Goal: Task Accomplishment & Management: Complete application form

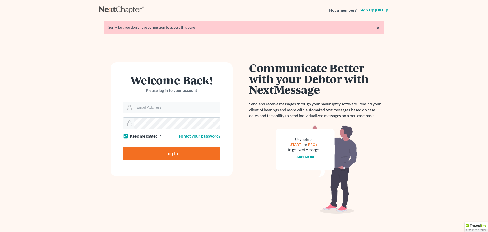
type input "[EMAIL_ADDRESS][DOMAIN_NAME]"
click at [172, 156] on input "Log In" at bounding box center [172, 153] width 98 height 13
type input "Thinking..."
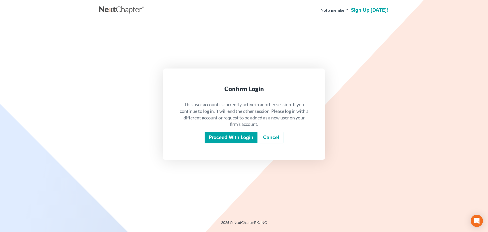
click at [215, 137] on input "Proceed with login" at bounding box center [231, 137] width 53 height 12
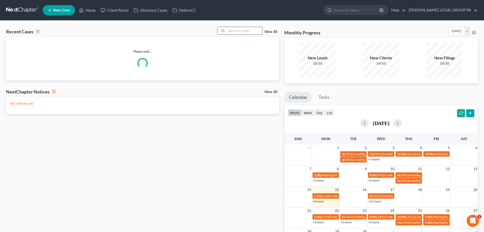
click at [242, 29] on input "search" at bounding box center [245, 30] width 36 height 7
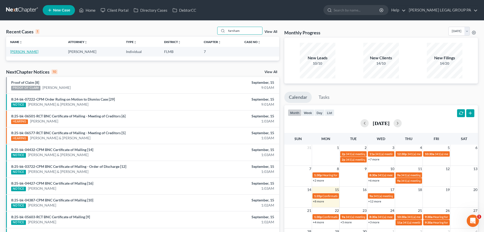
type input "farnham"
click at [28, 53] on link "[PERSON_NAME]" at bounding box center [24, 51] width 28 height 4
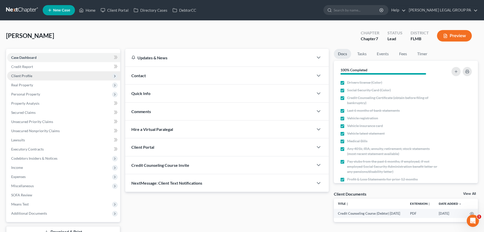
click at [26, 76] on span "Client Profile" at bounding box center [21, 75] width 21 height 4
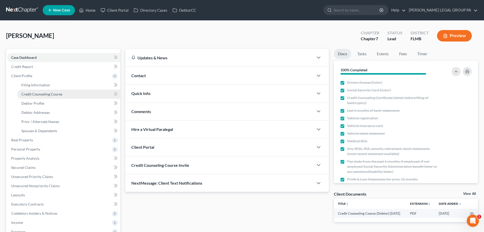
click at [39, 96] on span "Credit Counseling Course" at bounding box center [41, 94] width 41 height 4
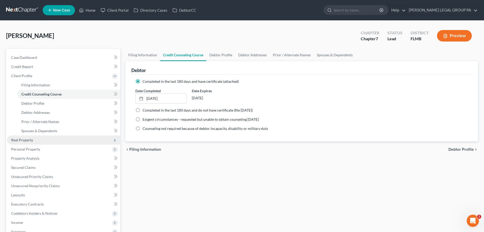
click at [31, 143] on span "Real Property" at bounding box center [63, 139] width 113 height 9
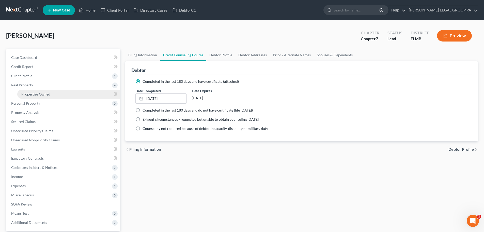
click at [43, 96] on span "Properties Owned" at bounding box center [35, 94] width 29 height 4
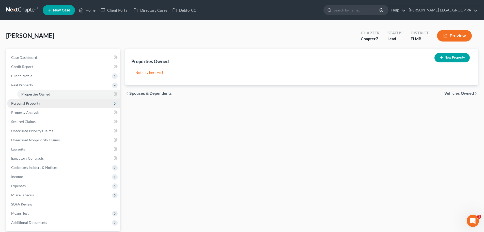
click at [48, 105] on span "Personal Property" at bounding box center [63, 103] width 113 height 9
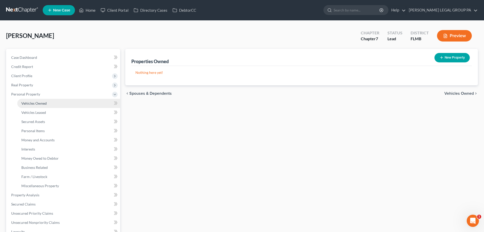
click at [46, 103] on span "Vehicles Owned" at bounding box center [33, 103] width 25 height 4
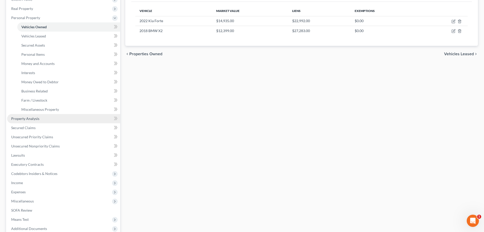
click at [42, 123] on link "Property Analysis" at bounding box center [63, 118] width 113 height 9
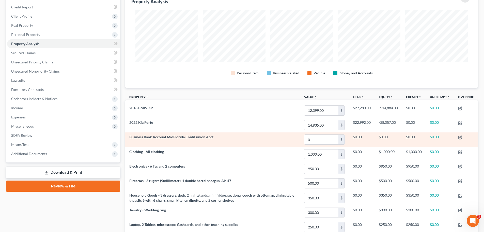
scroll to position [51, 0]
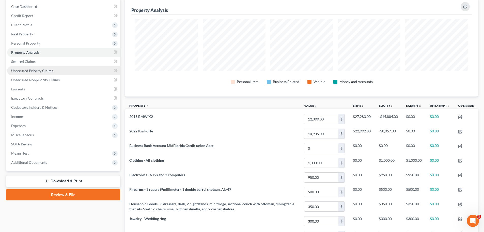
click at [37, 73] on link "Unsecured Priority Claims" at bounding box center [63, 70] width 113 height 9
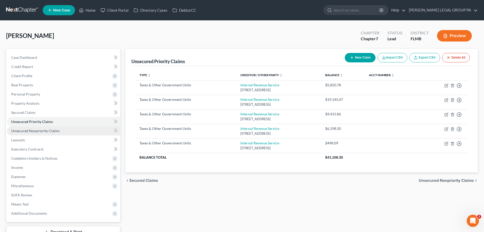
click at [46, 131] on span "Unsecured Nonpriority Claims" at bounding box center [35, 130] width 49 height 4
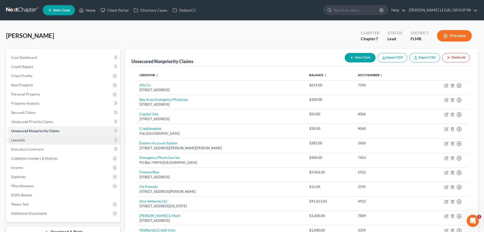
click at [34, 139] on link "Lawsuits" at bounding box center [63, 139] width 113 height 9
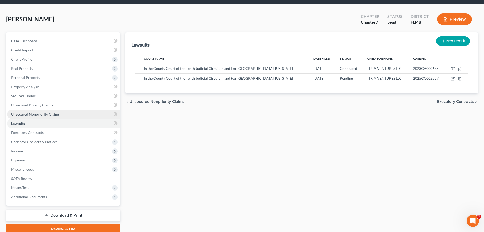
scroll to position [39, 0]
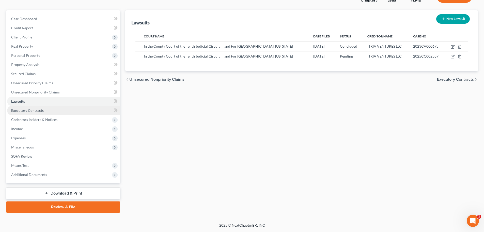
click at [38, 111] on span "Executory Contracts" at bounding box center [27, 110] width 33 height 4
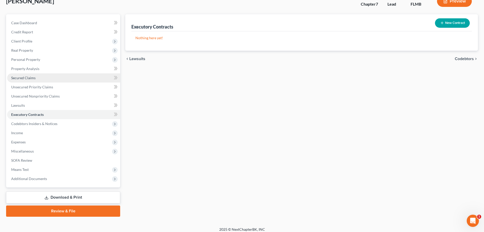
scroll to position [39, 0]
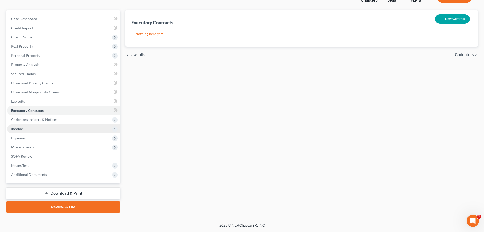
click at [31, 128] on span "Income" at bounding box center [63, 128] width 113 height 9
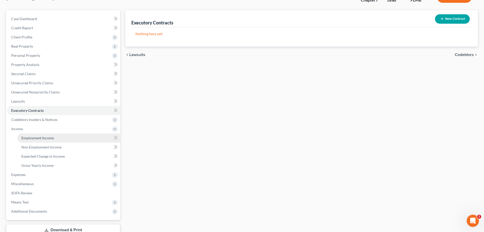
click at [52, 141] on link "Employment Income" at bounding box center [68, 137] width 103 height 9
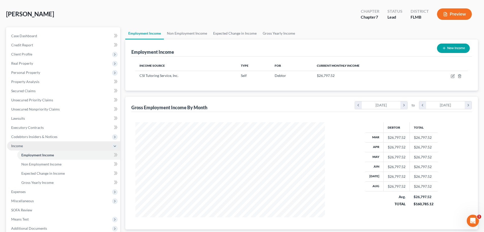
scroll to position [75, 0]
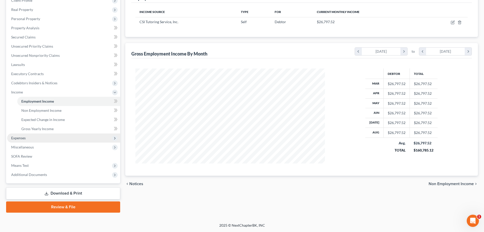
click at [35, 139] on span "Expenses" at bounding box center [63, 137] width 113 height 9
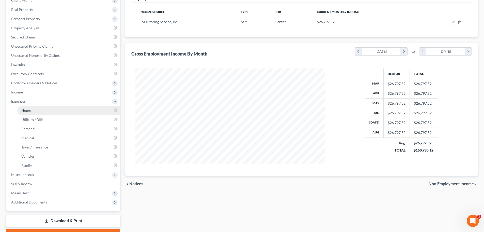
click at [30, 110] on span "Home" at bounding box center [26, 110] width 10 height 4
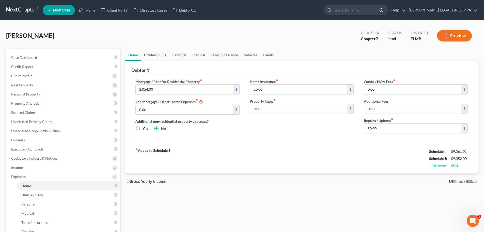
click at [158, 51] on link "Utilities / Bills" at bounding box center [155, 55] width 28 height 12
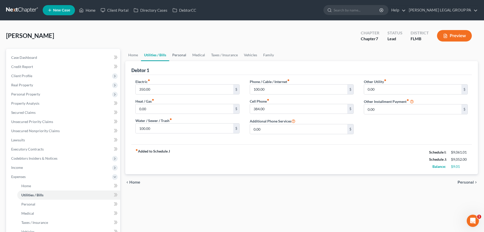
click at [180, 57] on link "Personal" at bounding box center [179, 55] width 20 height 12
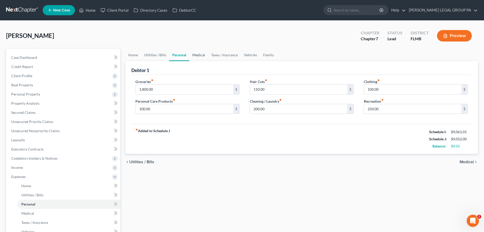
click at [194, 53] on link "Medical" at bounding box center [198, 55] width 19 height 12
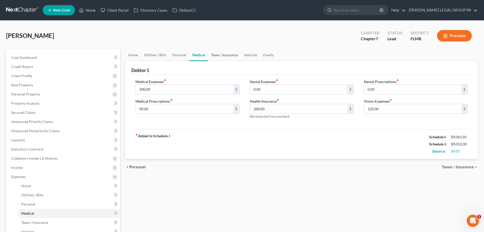
click at [219, 57] on link "Taxes / Insurance" at bounding box center [224, 55] width 33 height 12
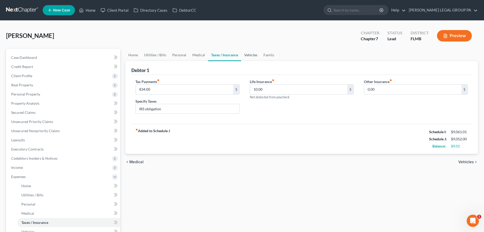
click at [251, 57] on link "Vehicles" at bounding box center [250, 55] width 19 height 12
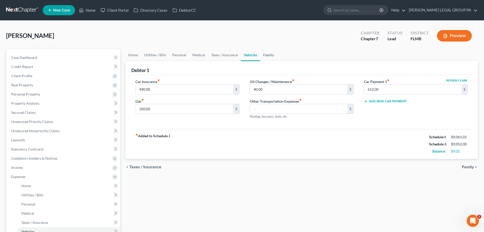
click at [265, 53] on link "Family" at bounding box center [268, 55] width 17 height 12
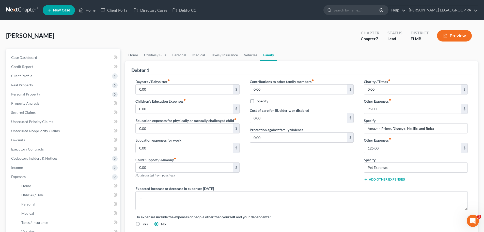
click at [26, 9] on link at bounding box center [22, 10] width 33 height 9
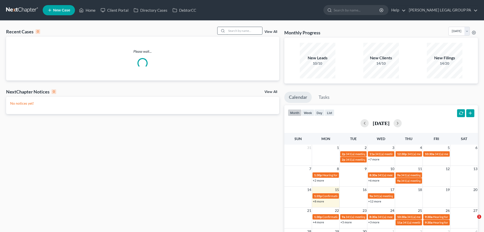
click at [249, 31] on input "search" at bounding box center [245, 30] width 36 height 7
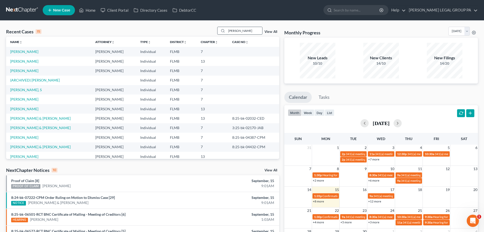
type input "amari smith"
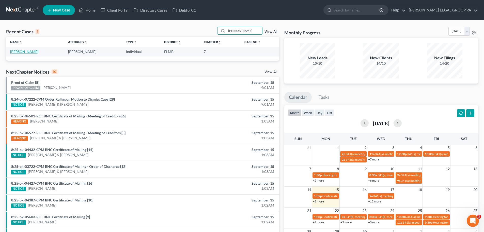
click at [20, 52] on link "[PERSON_NAME]" at bounding box center [24, 51] width 28 height 4
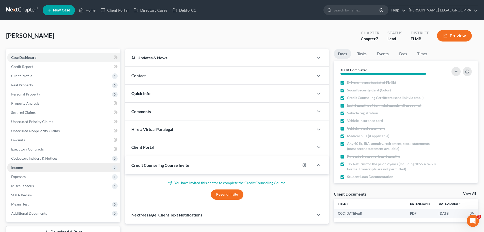
click at [19, 171] on span "Income" at bounding box center [63, 167] width 113 height 9
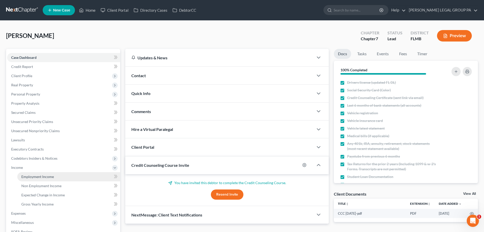
click at [33, 174] on span "Employment Income" at bounding box center [37, 176] width 33 height 4
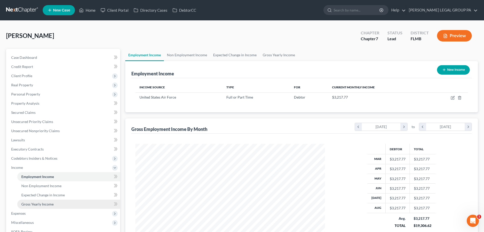
scroll to position [95, 200]
click at [41, 204] on span "Gross Yearly Income" at bounding box center [37, 204] width 32 height 4
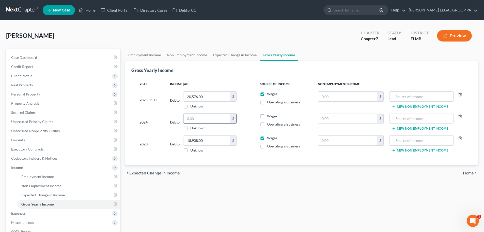
click at [221, 118] on input "text" at bounding box center [207, 119] width 47 height 10
type input "18,070"
click at [242, 109] on td "Debtor 20,576.00 $ Unknown Balance Undetermined 20,576.00 $ Unknown" at bounding box center [211, 100] width 90 height 22
click at [267, 117] on label "Wages" at bounding box center [272, 115] width 10 height 5
click at [269, 117] on input "Wages" at bounding box center [270, 114] width 3 height 3
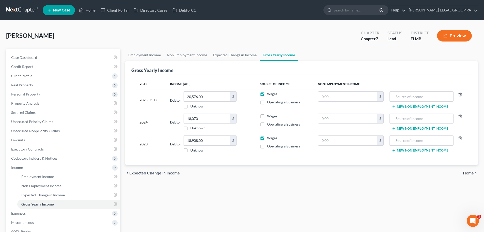
checkbox input "true"
click at [41, 138] on link "Lawsuits" at bounding box center [63, 139] width 113 height 9
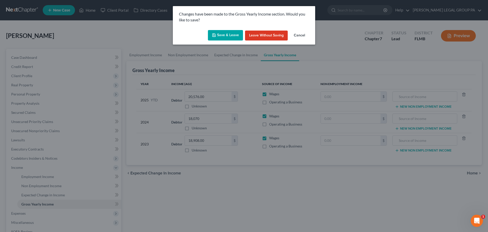
click at [221, 35] on button "Save & Leave" at bounding box center [225, 35] width 35 height 11
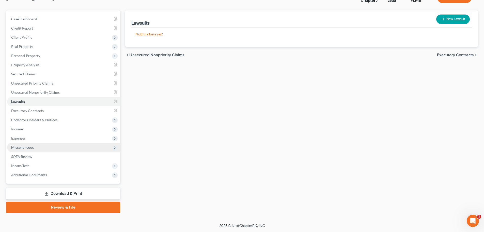
scroll to position [39, 0]
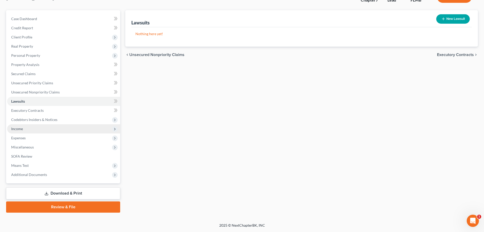
click at [29, 129] on span "Income" at bounding box center [63, 128] width 113 height 9
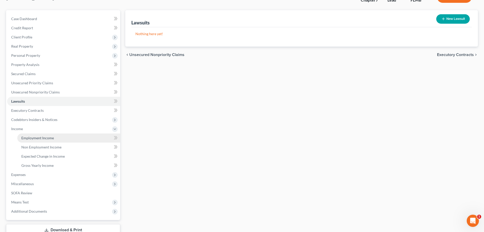
click at [43, 138] on span "Employment Income" at bounding box center [37, 138] width 33 height 4
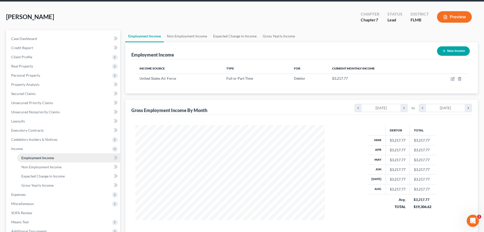
scroll to position [51, 0]
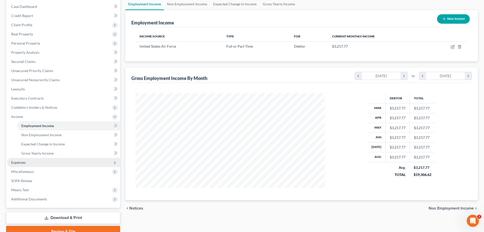
click at [35, 162] on span "Expenses" at bounding box center [63, 162] width 113 height 9
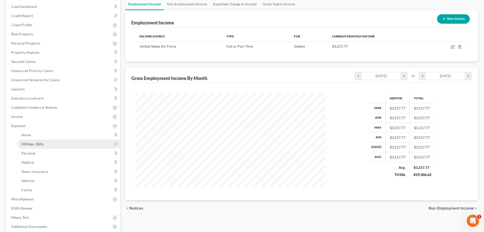
click at [30, 147] on link "Utilities / Bills" at bounding box center [68, 143] width 103 height 9
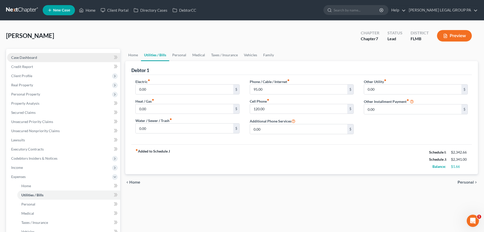
click at [30, 54] on link "Case Dashboard" at bounding box center [63, 57] width 113 height 9
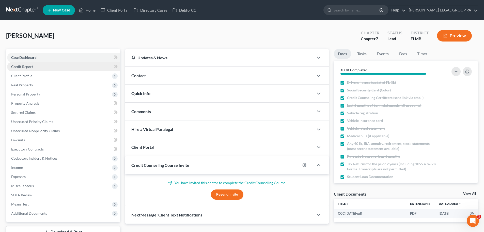
click at [33, 63] on link "Credit Report" at bounding box center [63, 66] width 113 height 9
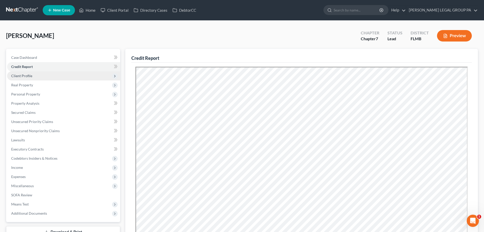
click at [34, 76] on span "Client Profile" at bounding box center [63, 75] width 113 height 9
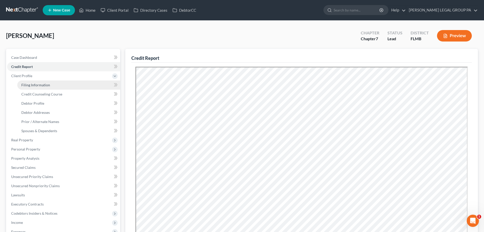
click at [36, 81] on link "Filing Information" at bounding box center [68, 84] width 103 height 9
select select "1"
select select "0"
select select "9"
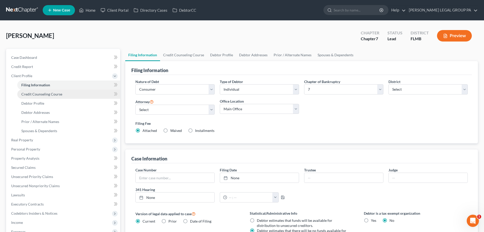
click at [39, 94] on span "Credit Counseling Course" at bounding box center [41, 94] width 41 height 4
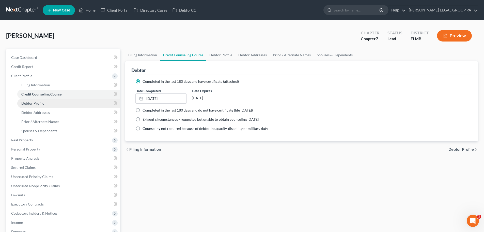
click at [38, 103] on span "Debtor Profile" at bounding box center [32, 103] width 23 height 4
select select "0"
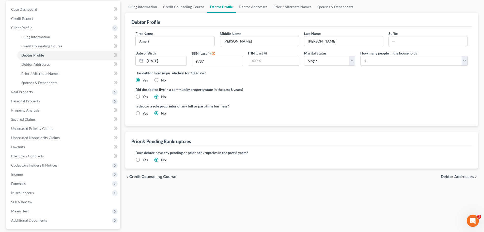
scroll to position [51, 0]
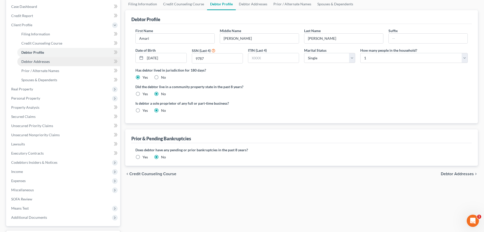
click at [24, 58] on link "Debtor Addresses" at bounding box center [68, 61] width 103 height 9
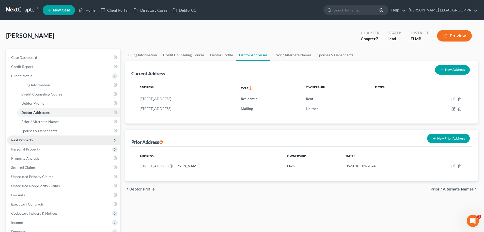
click at [39, 139] on span "Real Property" at bounding box center [63, 139] width 113 height 9
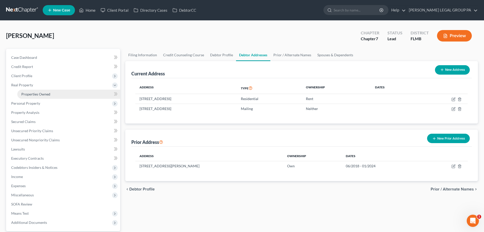
click at [49, 93] on span "Properties Owned" at bounding box center [35, 94] width 29 height 4
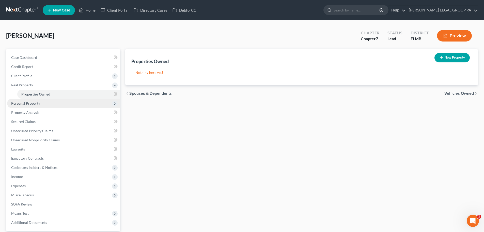
click at [17, 104] on span "Personal Property" at bounding box center [25, 103] width 29 height 4
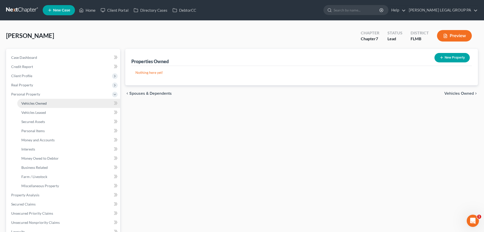
click at [27, 100] on link "Vehicles Owned" at bounding box center [68, 103] width 103 height 9
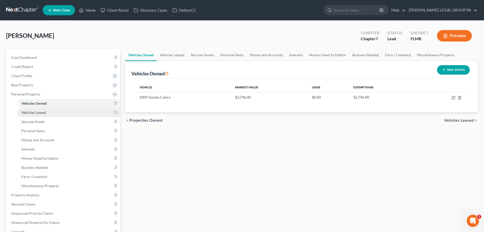
click at [35, 112] on span "Vehicles Leased" at bounding box center [33, 112] width 25 height 4
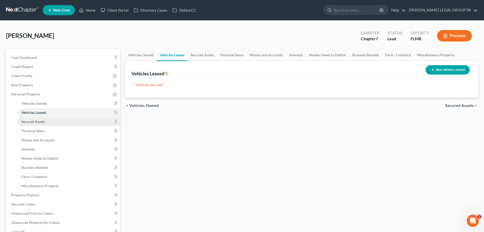
click at [33, 123] on span "Secured Assets" at bounding box center [33, 121] width 24 height 4
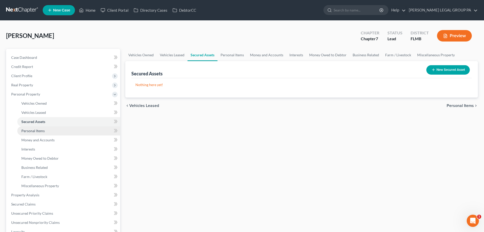
click at [36, 132] on span "Personal Items" at bounding box center [32, 130] width 23 height 4
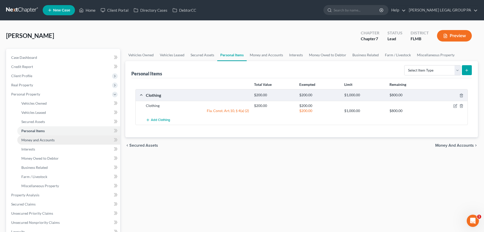
click at [39, 138] on span "Money and Accounts" at bounding box center [37, 140] width 33 height 4
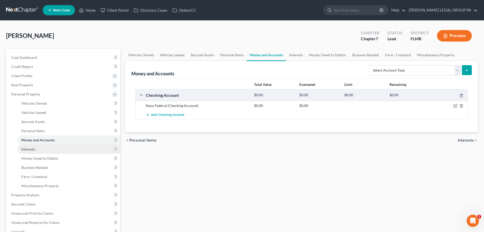
click at [39, 145] on link "Interests" at bounding box center [68, 148] width 103 height 9
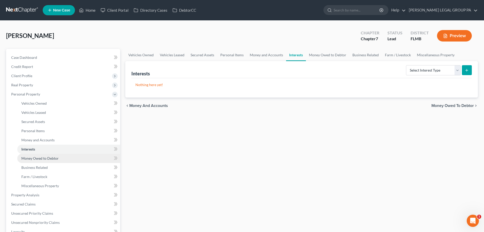
click at [41, 157] on span "Money Owed to Debtor" at bounding box center [39, 158] width 37 height 4
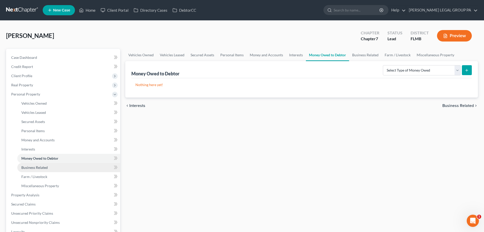
click at [42, 166] on span "Business Related" at bounding box center [34, 167] width 26 height 4
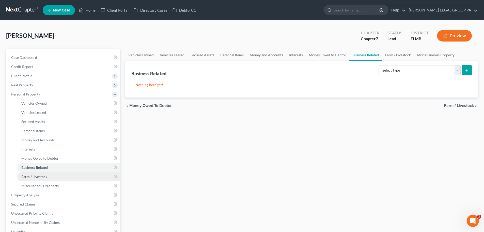
click at [42, 175] on span "Farm / Livestock" at bounding box center [34, 176] width 26 height 4
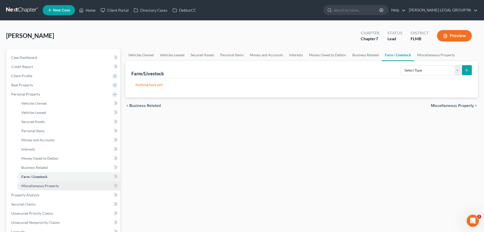
click at [47, 186] on span "Miscellaneous Property" at bounding box center [40, 185] width 38 height 4
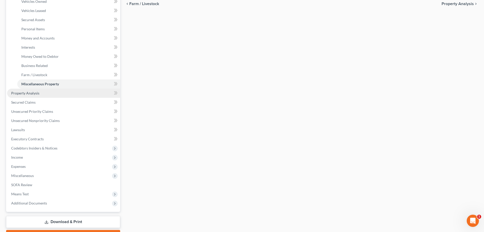
click at [38, 96] on link "Property Analysis" at bounding box center [63, 92] width 113 height 9
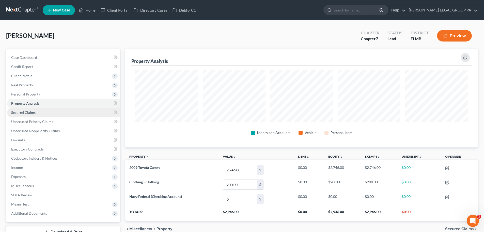
click at [34, 114] on span "Secured Claims" at bounding box center [23, 112] width 24 height 4
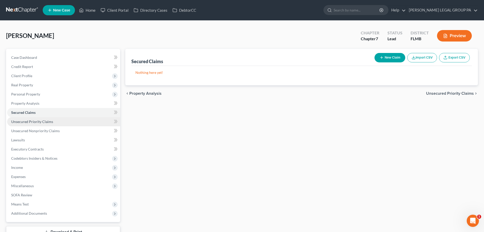
click at [49, 124] on link "Unsecured Priority Claims" at bounding box center [63, 121] width 113 height 9
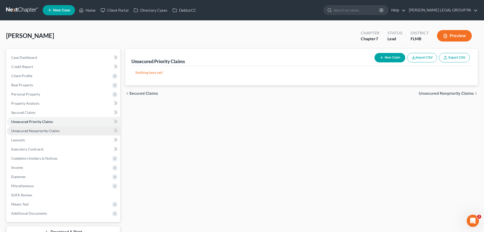
click at [51, 130] on span "Unsecured Nonpriority Claims" at bounding box center [35, 130] width 49 height 4
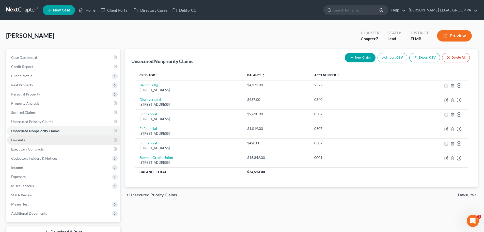
click at [48, 140] on link "Lawsuits" at bounding box center [63, 139] width 113 height 9
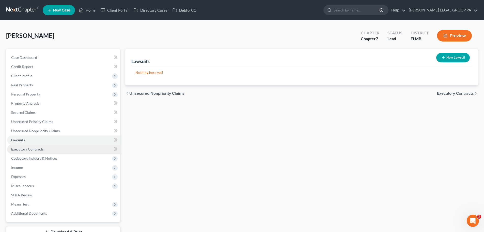
click at [49, 149] on link "Executory Contracts" at bounding box center [63, 148] width 113 height 9
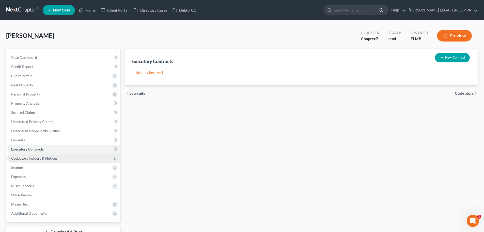
click at [57, 157] on span "Codebtors Insiders & Notices" at bounding box center [63, 158] width 113 height 9
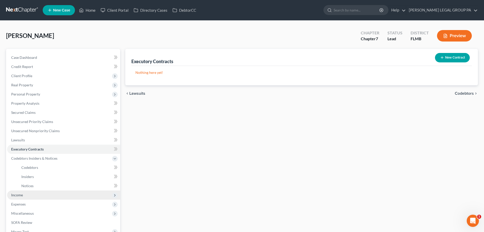
click at [57, 194] on span "Income" at bounding box center [63, 194] width 113 height 9
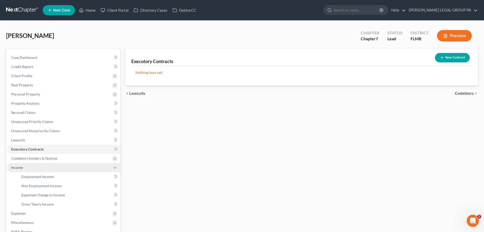
click at [47, 170] on span "Income" at bounding box center [63, 167] width 113 height 9
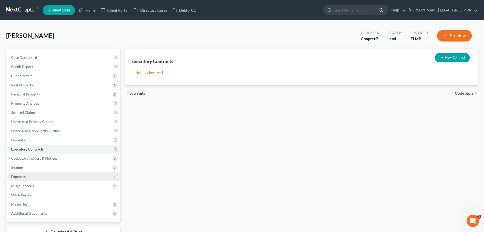
click at [48, 175] on span "Expenses" at bounding box center [63, 176] width 113 height 9
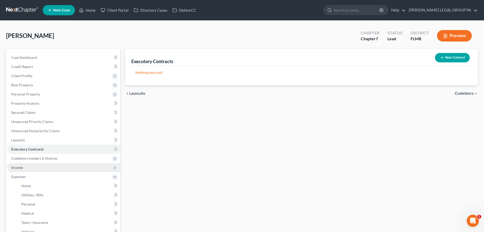
click at [39, 167] on span "Income" at bounding box center [63, 167] width 113 height 9
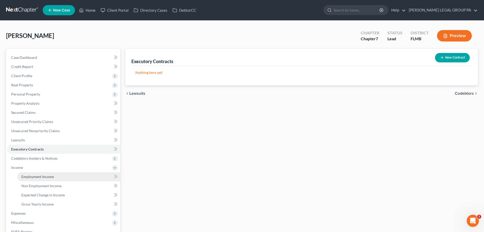
click at [46, 177] on span "Employment Income" at bounding box center [37, 176] width 33 height 4
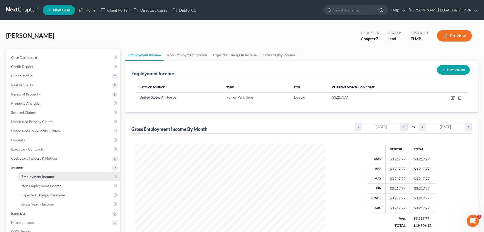
scroll to position [95, 200]
click at [42, 186] on span "Non Employment Income" at bounding box center [41, 185] width 40 height 4
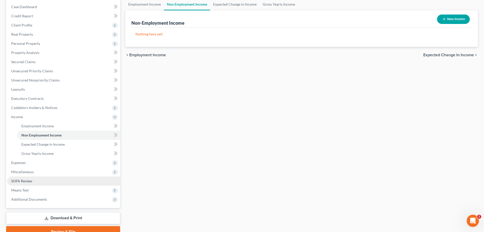
scroll to position [51, 0]
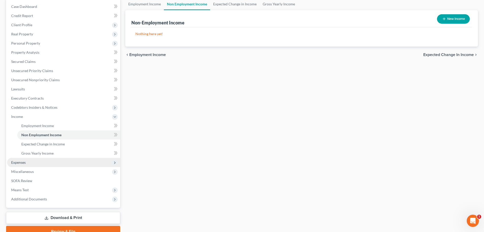
click at [30, 159] on span "Expenses" at bounding box center [63, 162] width 113 height 9
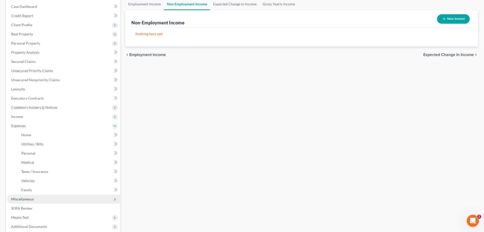
click at [32, 198] on span "Miscellaneous" at bounding box center [22, 199] width 23 height 4
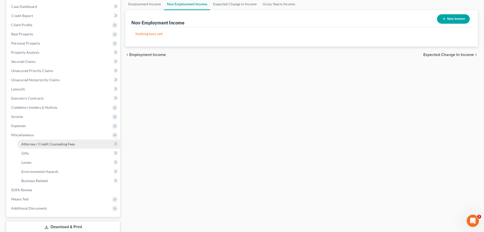
click at [44, 143] on span "Attorney / Credit Counseling Fees" at bounding box center [48, 144] width 54 height 4
select select "0"
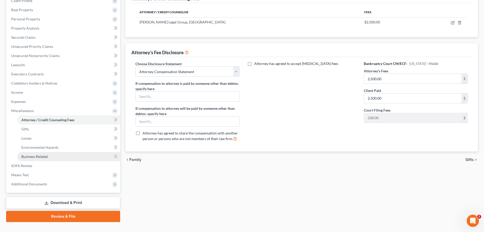
scroll to position [84, 0]
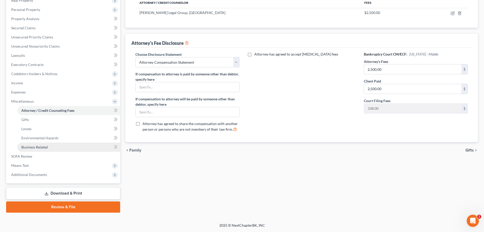
click at [41, 147] on span "Business Related" at bounding box center [34, 147] width 26 height 4
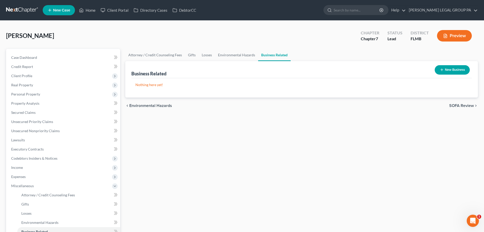
click at [26, 9] on link at bounding box center [22, 10] width 33 height 9
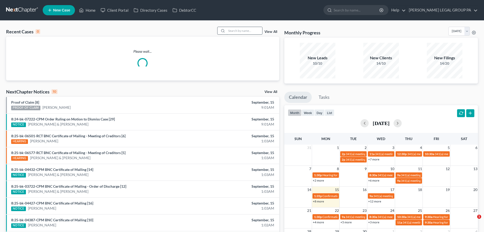
click at [237, 32] on input "search" at bounding box center [245, 30] width 36 height 7
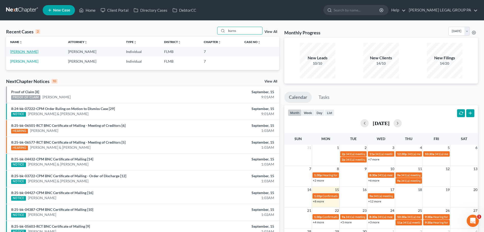
type input "burns"
click at [26, 50] on link "[PERSON_NAME]" at bounding box center [24, 51] width 28 height 4
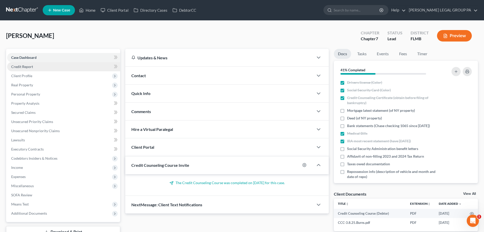
click at [27, 68] on span "Credit Report" at bounding box center [22, 66] width 22 height 4
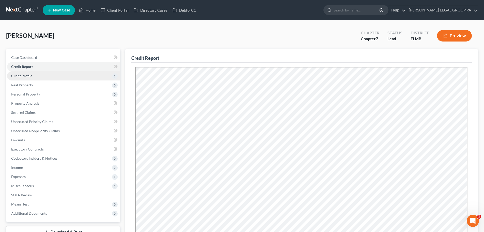
click at [23, 79] on span "Client Profile" at bounding box center [63, 75] width 113 height 9
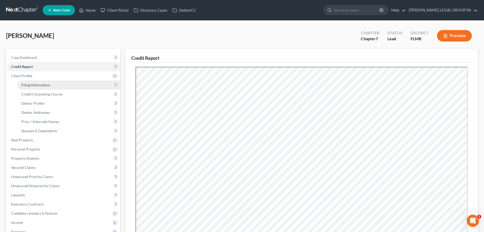
click at [31, 85] on span "Filing Information" at bounding box center [35, 85] width 29 height 4
select select "1"
select select "0"
select select "9"
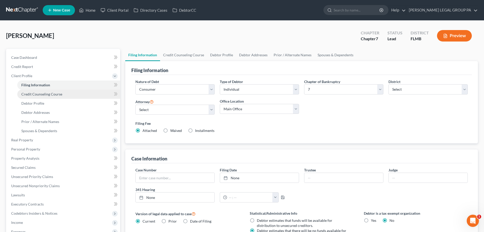
click at [46, 94] on span "Credit Counseling Course" at bounding box center [41, 94] width 41 height 4
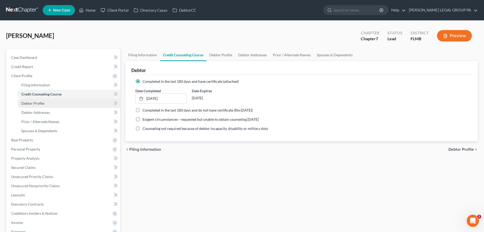
click at [36, 103] on span "Debtor Profile" at bounding box center [32, 103] width 23 height 4
select select "3"
select select "0"
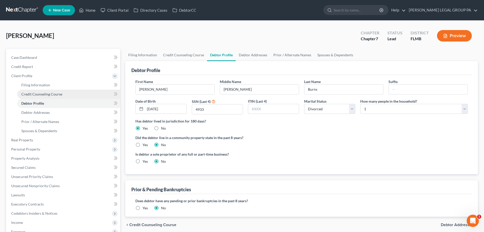
click at [37, 95] on span "Credit Counseling Course" at bounding box center [41, 94] width 41 height 4
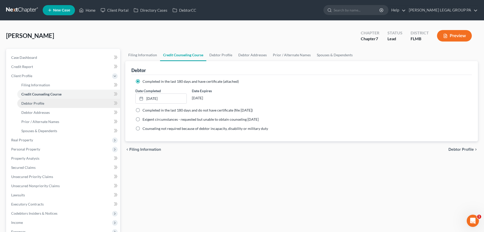
click at [33, 102] on span "Debtor Profile" at bounding box center [32, 103] width 23 height 4
select select "3"
select select "0"
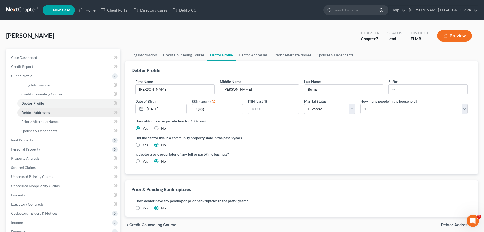
click at [41, 112] on span "Debtor Addresses" at bounding box center [35, 112] width 28 height 4
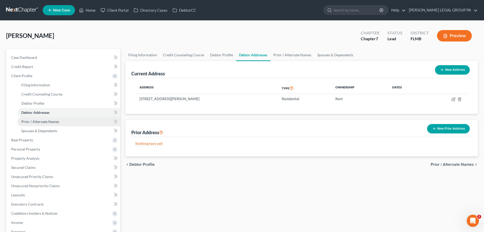
click at [64, 120] on link "Prior / Alternate Names" at bounding box center [68, 121] width 103 height 9
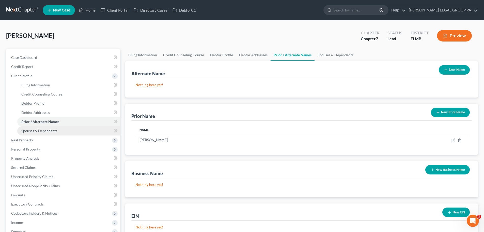
click at [61, 131] on link "Spouses & Dependents" at bounding box center [68, 130] width 103 height 9
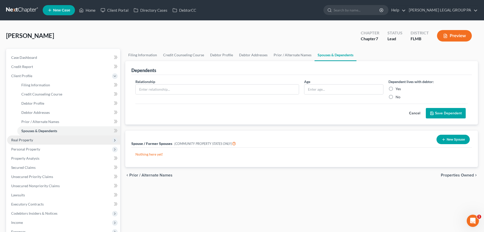
click at [57, 144] on span "Real Property" at bounding box center [63, 139] width 113 height 9
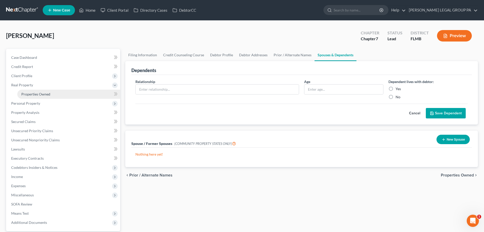
click at [39, 92] on span "Properties Owned" at bounding box center [35, 94] width 29 height 4
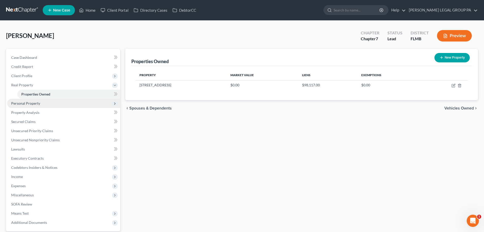
click at [38, 106] on span "Personal Property" at bounding box center [63, 103] width 113 height 9
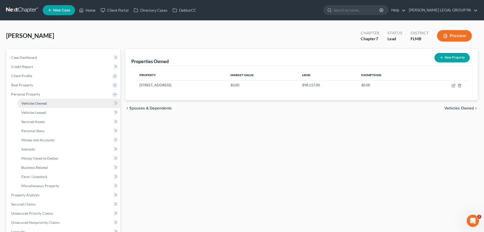
click at [35, 105] on link "Vehicles Owned" at bounding box center [68, 103] width 103 height 9
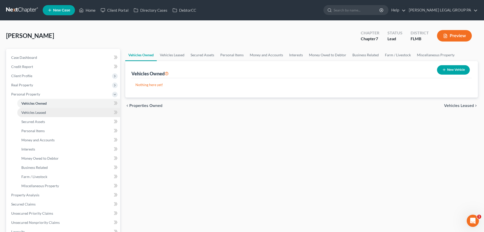
click at [39, 113] on span "Vehicles Leased" at bounding box center [33, 112] width 25 height 4
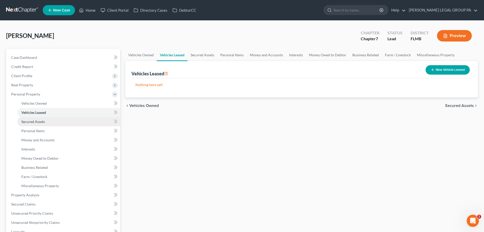
click at [40, 118] on link "Secured Assets" at bounding box center [68, 121] width 103 height 9
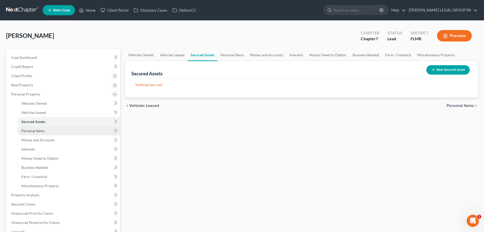
click at [42, 128] on span "Personal Items" at bounding box center [32, 130] width 23 height 4
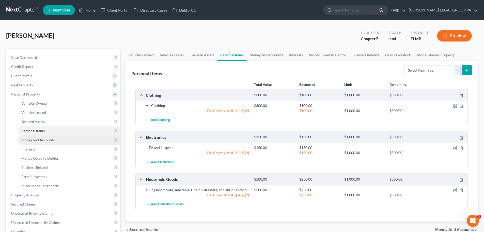
click at [46, 138] on span "Money and Accounts" at bounding box center [37, 140] width 33 height 4
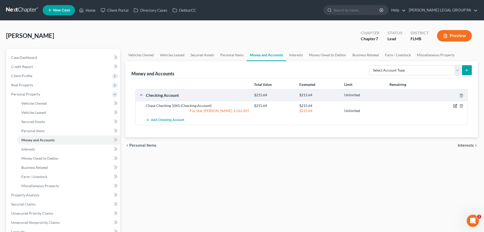
click at [455, 106] on icon "button" at bounding box center [456, 106] width 4 height 4
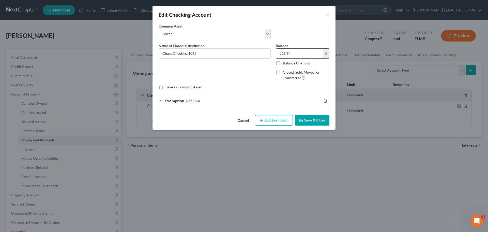
click at [306, 55] on input "215.64" at bounding box center [299, 54] width 47 height 10
click at [311, 120] on button "Save & Close" at bounding box center [312, 120] width 35 height 11
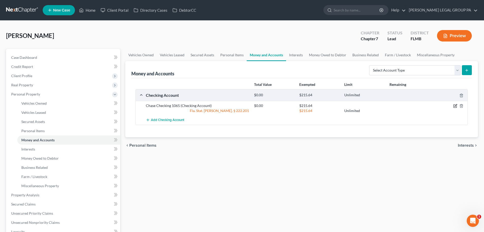
click at [455, 106] on icon "button" at bounding box center [456, 106] width 4 height 4
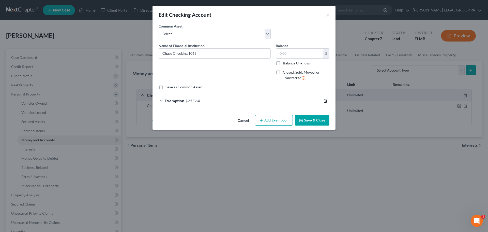
click at [326, 101] on line "button" at bounding box center [326, 100] width 0 height 1
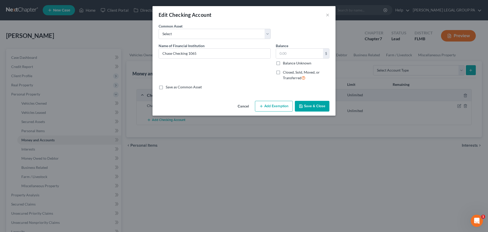
click at [322, 110] on button "Save & Close" at bounding box center [312, 106] width 35 height 11
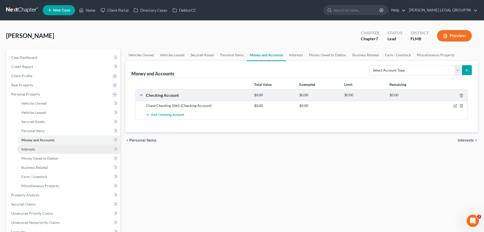
click at [46, 149] on link "Interests" at bounding box center [68, 148] width 103 height 9
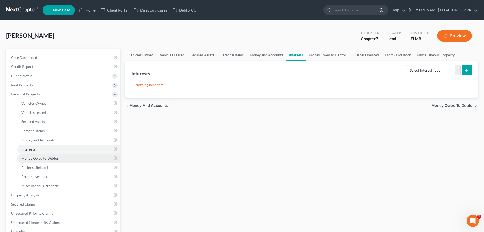
click at [49, 156] on span "Money Owed to Debtor" at bounding box center [39, 158] width 37 height 4
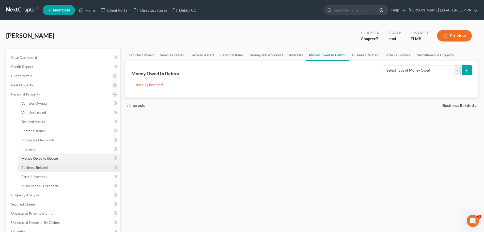
click at [55, 169] on link "Business Related" at bounding box center [68, 167] width 103 height 9
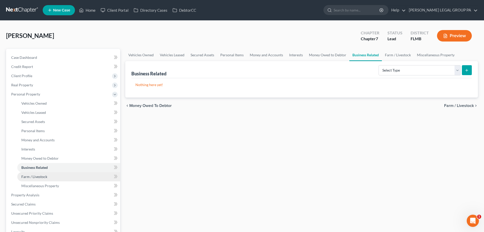
click at [52, 176] on link "Farm / Livestock" at bounding box center [68, 176] width 103 height 9
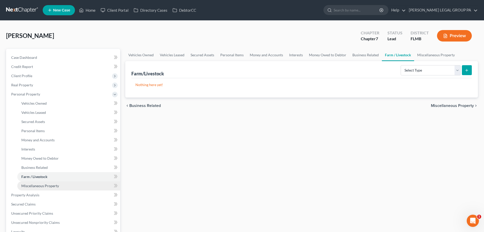
click at [53, 187] on span "Miscellaneous Property" at bounding box center [40, 185] width 38 height 4
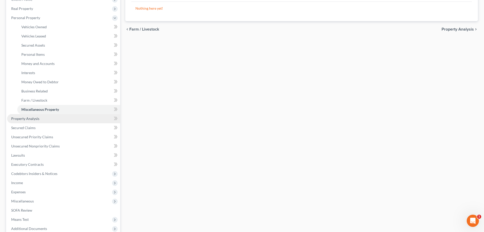
click at [33, 117] on span "Property Analysis" at bounding box center [25, 118] width 28 height 4
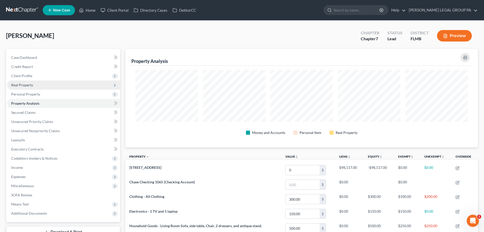
click at [23, 85] on span "Real Property" at bounding box center [22, 85] width 22 height 4
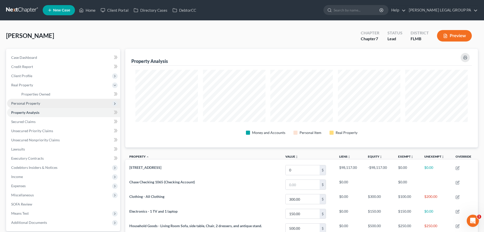
click at [37, 100] on span "Personal Property" at bounding box center [63, 103] width 113 height 9
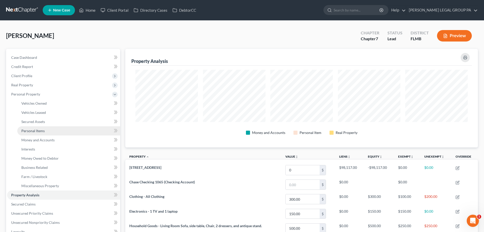
click at [43, 130] on span "Personal Items" at bounding box center [32, 130] width 23 height 4
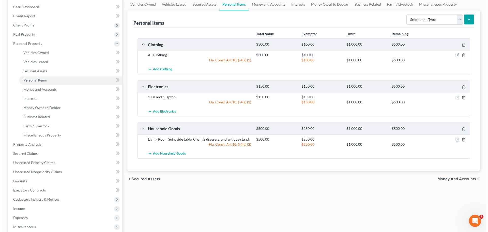
scroll to position [51, 0]
click at [456, 139] on icon "button" at bounding box center [456, 139] width 4 height 4
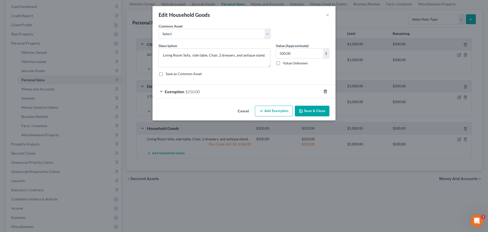
click at [324, 90] on icon "button" at bounding box center [325, 91] width 4 height 4
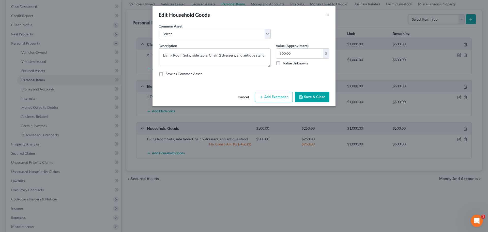
click at [315, 99] on button "Save & Close" at bounding box center [312, 97] width 35 height 11
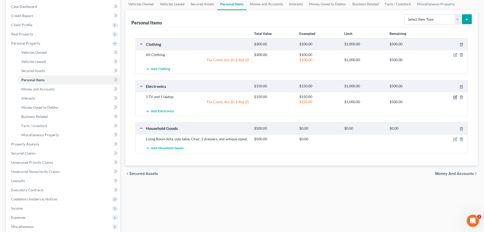
click at [455, 97] on icon "button" at bounding box center [456, 97] width 4 height 4
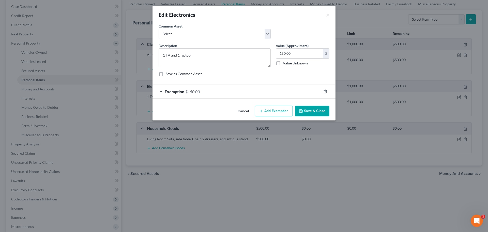
click at [323, 91] on div at bounding box center [328, 91] width 14 height 8
click at [325, 92] on icon "button" at bounding box center [325, 91] width 4 height 4
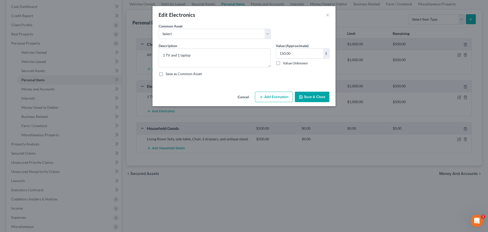
click at [316, 98] on button "Save & Close" at bounding box center [312, 97] width 35 height 11
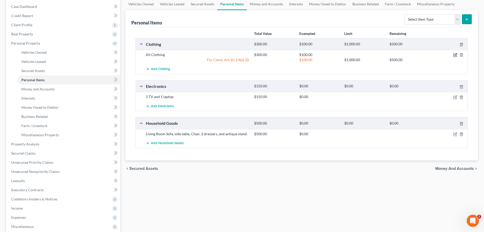
click at [456, 53] on icon "button" at bounding box center [456, 55] width 4 height 4
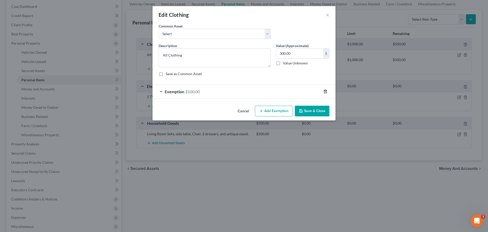
click at [324, 90] on icon "button" at bounding box center [325, 91] width 4 height 4
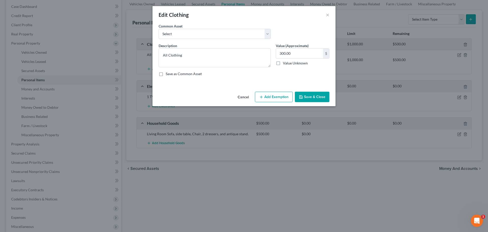
click at [319, 99] on button "Save & Close" at bounding box center [312, 97] width 35 height 11
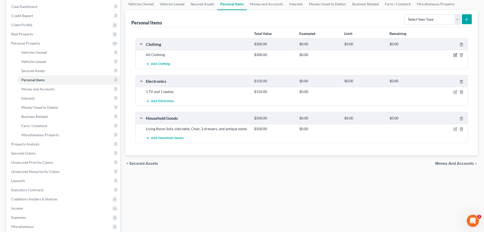
click at [455, 55] on icon "button" at bounding box center [456, 54] width 2 height 2
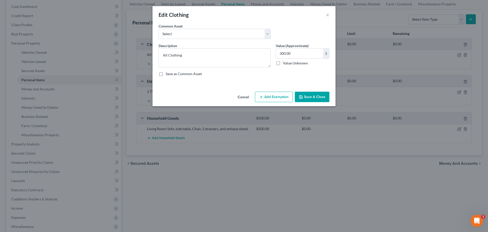
click at [269, 97] on button "Add Exemption" at bounding box center [274, 97] width 38 height 11
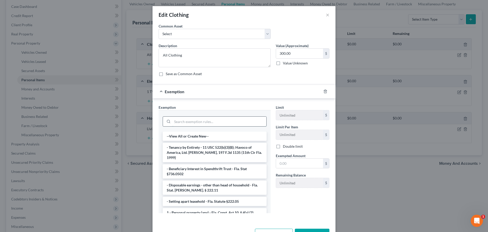
click at [241, 124] on input "search" at bounding box center [219, 121] width 94 height 10
click at [205, 208] on li "1 - Personal property (any) - Fla. Const. Art.10, § 4(a) (2)" at bounding box center [215, 212] width 104 height 9
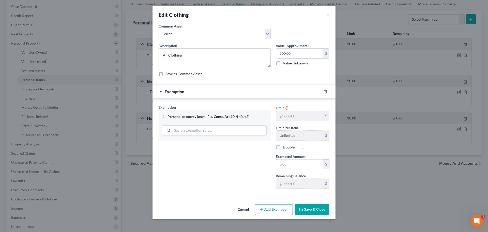
click at [292, 163] on input "text" at bounding box center [299, 164] width 47 height 10
type input "300"
click at [314, 210] on button "Save & Close" at bounding box center [312, 209] width 35 height 11
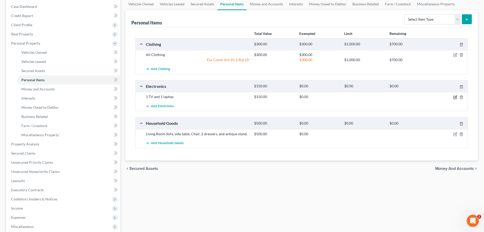
click at [455, 96] on icon "button" at bounding box center [456, 97] width 4 height 4
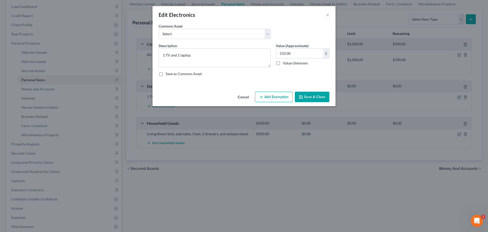
click at [277, 93] on button "Add Exemption" at bounding box center [274, 97] width 38 height 11
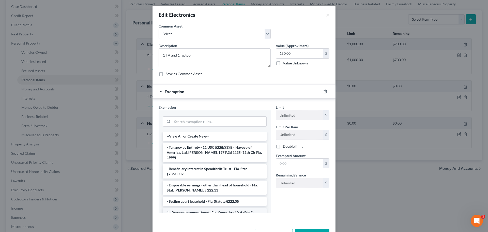
click at [195, 208] on li "1 - Personal property (any) - Fla. Const. Art.10, § 4(a) (2)" at bounding box center [215, 212] width 104 height 9
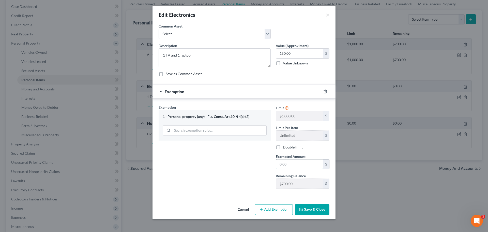
click at [293, 164] on input "text" at bounding box center [299, 164] width 47 height 10
type input "150"
drag, startPoint x: 250, startPoint y: 167, endPoint x: 269, endPoint y: 178, distance: 21.7
click at [250, 167] on div "Exemption Set must be selected for CA. Exemption * 1 - Personal property (any) …" at bounding box center [214, 149] width 117 height 88
click at [315, 211] on button "Save & Close" at bounding box center [312, 209] width 35 height 11
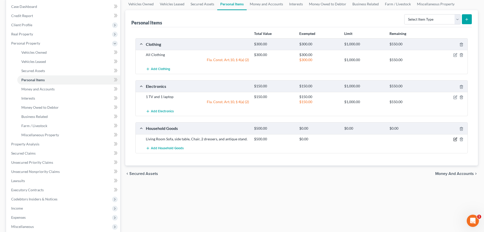
click at [455, 138] on icon "button" at bounding box center [455, 139] width 3 height 3
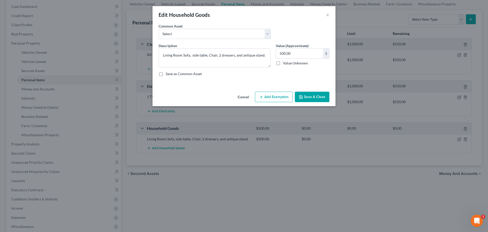
click at [273, 97] on button "Add Exemption" at bounding box center [274, 97] width 38 height 11
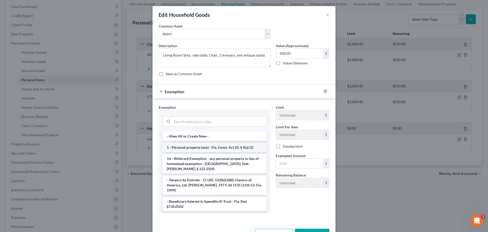
click at [185, 147] on li "1 - Personal property (any) - Fla. Const. Art.10, § 4(a) (2)" at bounding box center [215, 147] width 104 height 9
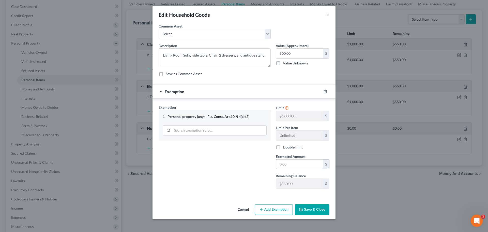
click at [295, 164] on input "text" at bounding box center [299, 164] width 47 height 10
type input "500"
click at [248, 189] on div "Exemption Set must be selected for CA. Exemption * 1 - Personal property (any) …" at bounding box center [214, 149] width 117 height 88
click at [312, 211] on button "Save & Close" at bounding box center [312, 209] width 35 height 11
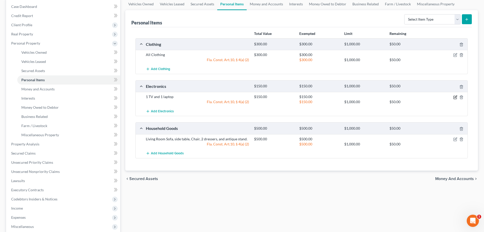
click at [457, 97] on icon "button" at bounding box center [456, 97] width 4 height 4
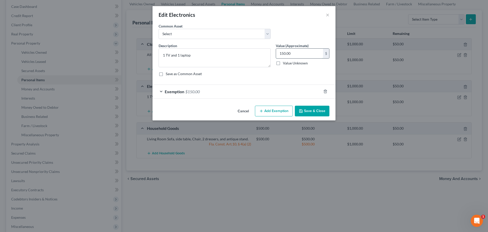
click at [299, 50] on input "150.00" at bounding box center [299, 54] width 47 height 10
type input "200"
click at [178, 93] on span "Exemption" at bounding box center [175, 91] width 20 height 5
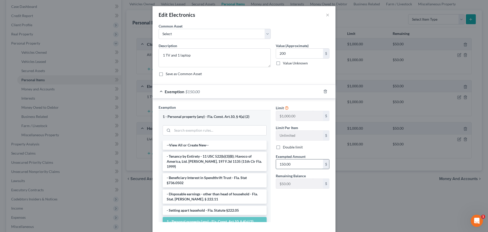
click at [300, 163] on input "150.00" at bounding box center [299, 164] width 47 height 10
type input "200"
click at [282, 209] on div "Limit $1,000.00 $ Limit Per Item Unlimited $ Double limit Exempted Amount * 200…" at bounding box center [302, 165] width 59 height 121
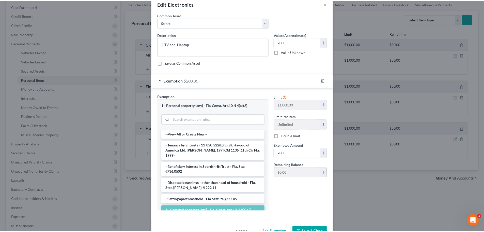
scroll to position [26, 0]
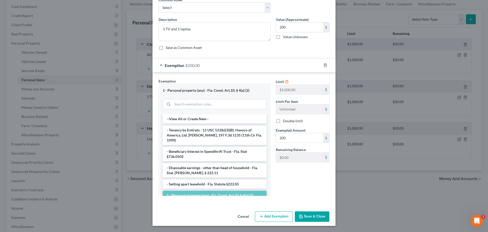
click at [306, 219] on button "Save & Close" at bounding box center [312, 216] width 35 height 11
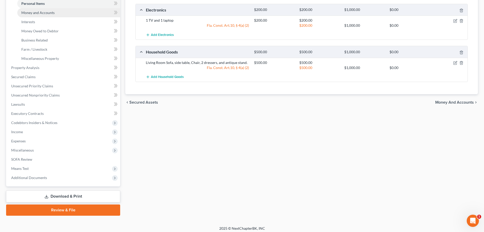
click at [39, 11] on span "Money and Accounts" at bounding box center [37, 12] width 33 height 4
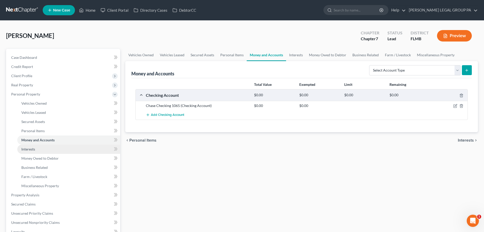
click at [58, 148] on link "Interests" at bounding box center [68, 148] width 103 height 9
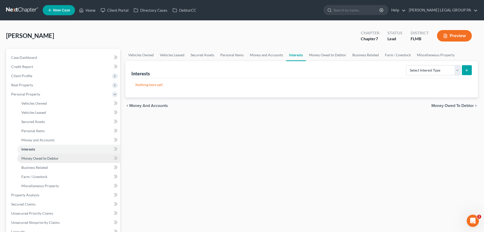
click at [63, 158] on link "Money Owed to Debtor" at bounding box center [68, 158] width 103 height 9
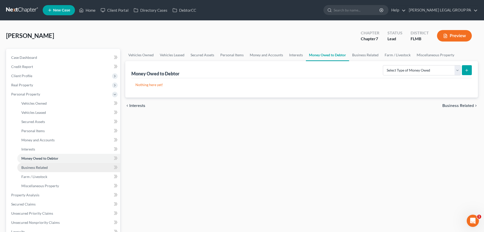
click at [61, 166] on link "Business Related" at bounding box center [68, 167] width 103 height 9
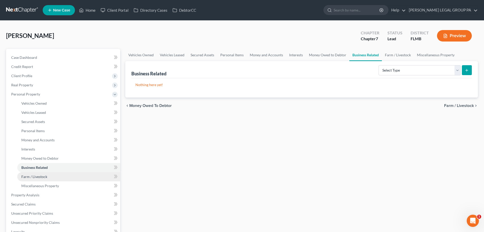
click at [57, 173] on link "Farm / Livestock" at bounding box center [68, 176] width 103 height 9
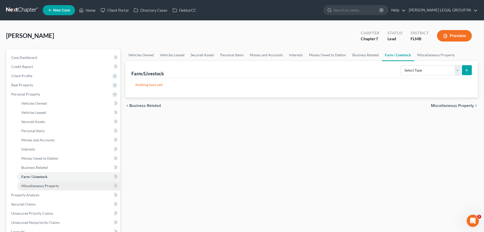
click at [54, 182] on link "Miscellaneous Property" at bounding box center [68, 185] width 103 height 9
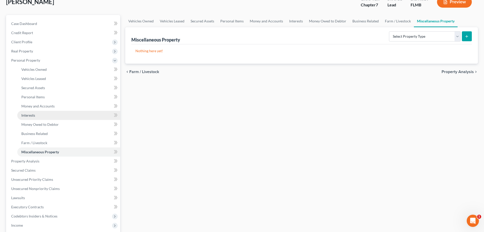
scroll to position [76, 0]
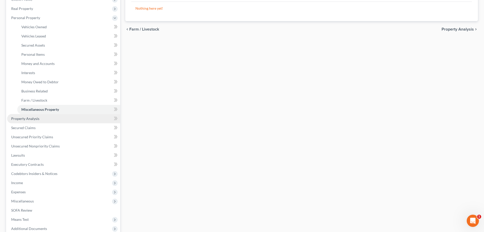
click at [42, 118] on link "Property Analysis" at bounding box center [63, 118] width 113 height 9
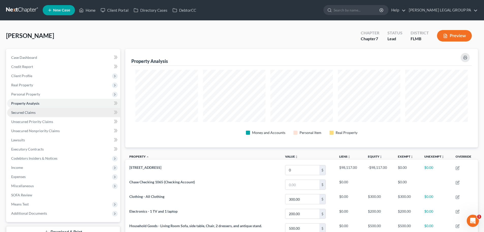
click at [29, 111] on span "Secured Claims" at bounding box center [23, 112] width 24 height 4
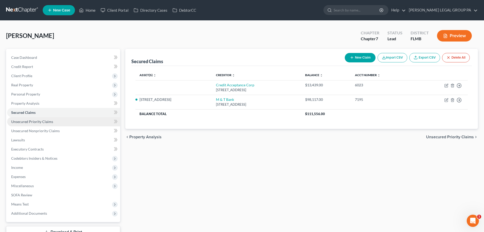
click at [42, 121] on span "Unsecured Priority Claims" at bounding box center [32, 121] width 42 height 4
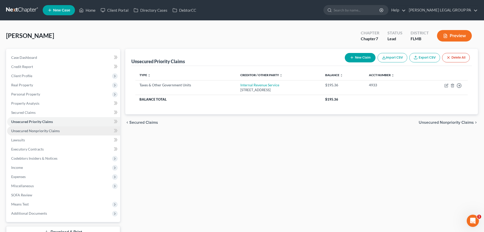
click at [44, 132] on span "Unsecured Nonpriority Claims" at bounding box center [35, 130] width 49 height 4
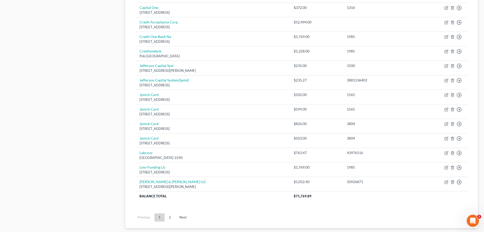
scroll to position [331, 0]
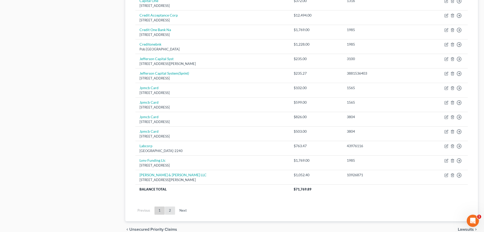
click at [172, 209] on link "2" at bounding box center [170, 210] width 10 height 8
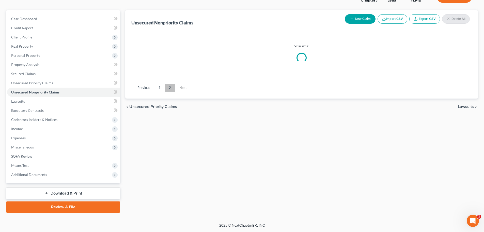
scroll to position [39, 0]
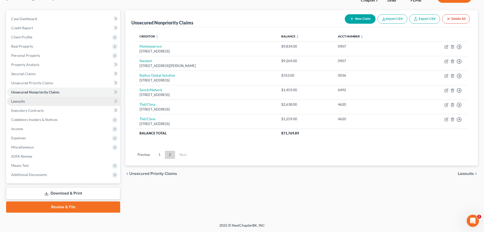
click at [23, 104] on link "Lawsuits" at bounding box center [63, 101] width 113 height 9
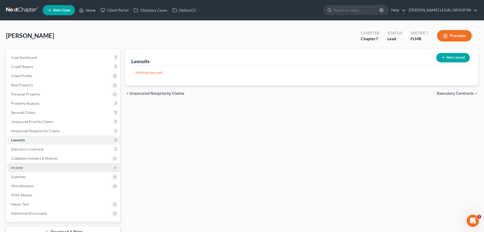
click at [45, 165] on span "Income" at bounding box center [63, 167] width 113 height 9
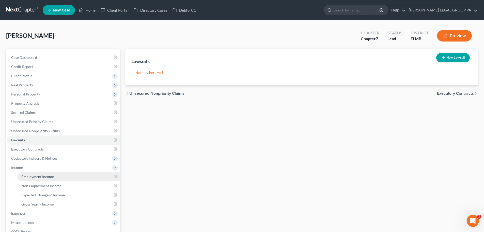
click at [47, 176] on span "Employment Income" at bounding box center [37, 176] width 33 height 4
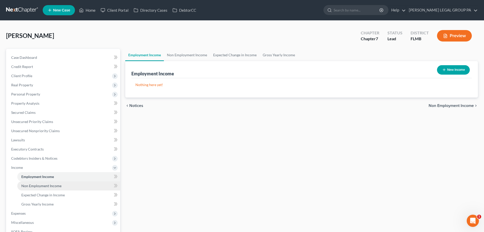
click at [50, 185] on span "Non Employment Income" at bounding box center [41, 185] width 40 height 4
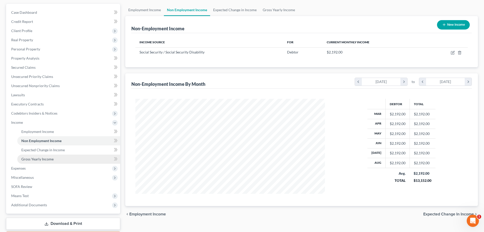
scroll to position [51, 0]
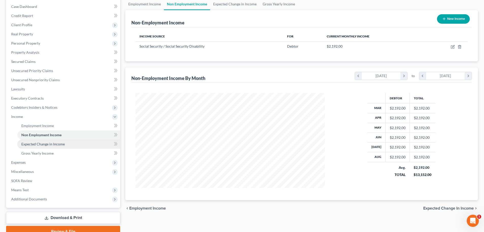
click at [46, 143] on span "Expected Change in Income" at bounding box center [42, 144] width 43 height 4
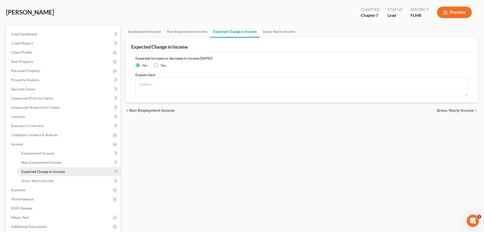
scroll to position [51, 0]
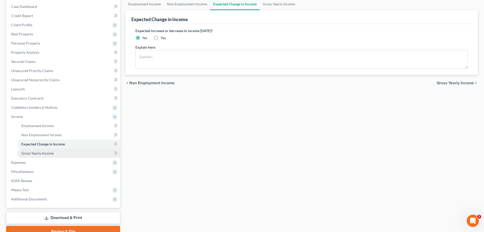
click at [40, 152] on span "Gross Yearly Income" at bounding box center [37, 153] width 32 height 4
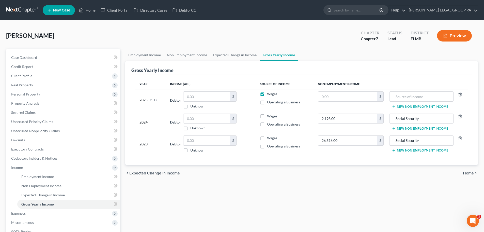
click at [27, 8] on link at bounding box center [22, 10] width 33 height 9
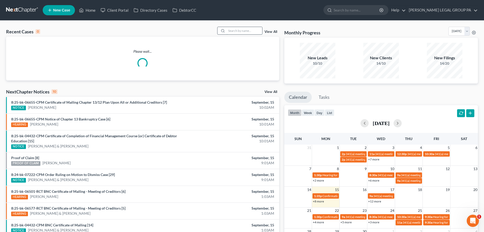
click at [241, 28] on input "search" at bounding box center [245, 30] width 36 height 7
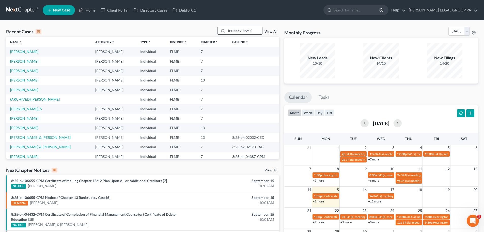
type input "[PERSON_NAME]"
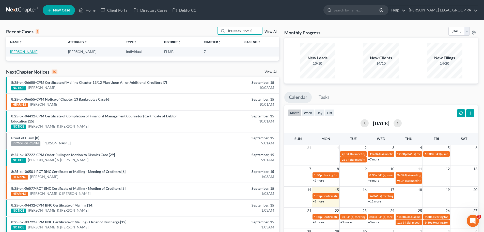
click at [22, 50] on link "[PERSON_NAME]" at bounding box center [24, 51] width 28 height 4
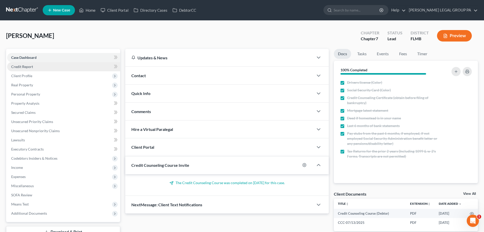
click at [25, 67] on span "Credit Report" at bounding box center [22, 66] width 22 height 4
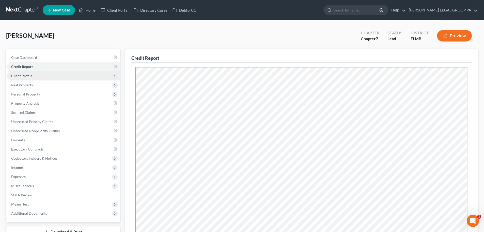
click at [20, 78] on span "Client Profile" at bounding box center [63, 75] width 113 height 9
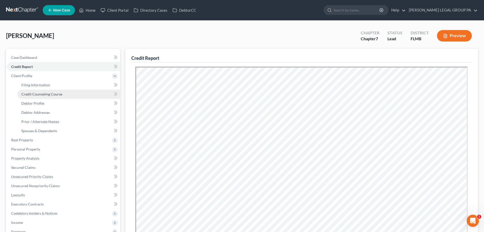
click at [35, 93] on span "Credit Counseling Course" at bounding box center [41, 94] width 41 height 4
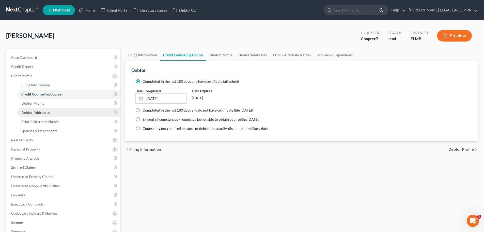
click at [38, 108] on link "Debtor Addresses" at bounding box center [68, 112] width 103 height 9
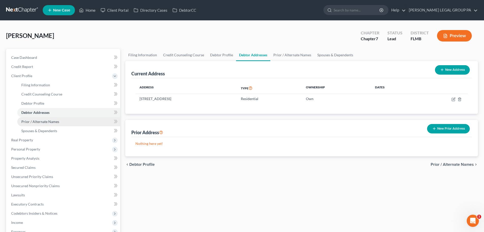
click at [40, 121] on span "Prior / Alternate Names" at bounding box center [40, 121] width 38 height 4
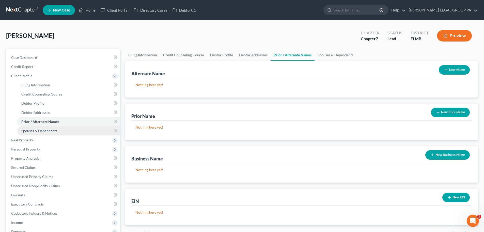
click at [42, 131] on span "Spouses & Dependents" at bounding box center [39, 130] width 36 height 4
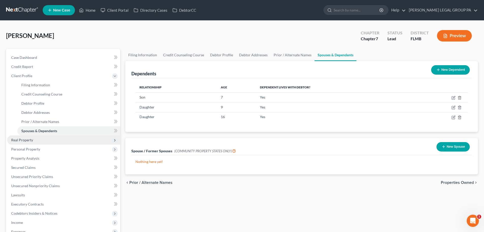
click at [42, 139] on span "Real Property" at bounding box center [63, 139] width 113 height 9
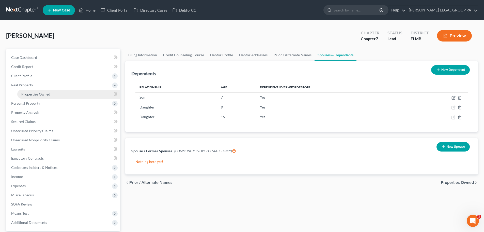
click at [39, 94] on span "Properties Owned" at bounding box center [35, 94] width 29 height 4
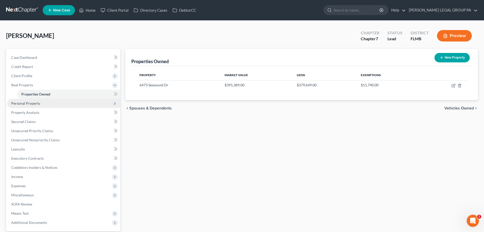
click at [31, 102] on span "Personal Property" at bounding box center [25, 103] width 29 height 4
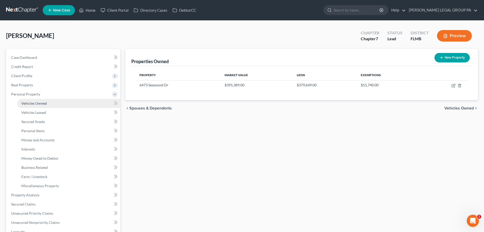
click at [33, 105] on link "Vehicles Owned" at bounding box center [68, 103] width 103 height 9
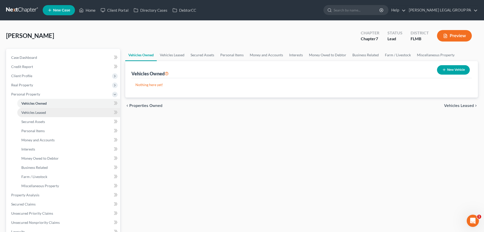
click at [38, 114] on span "Vehicles Leased" at bounding box center [33, 112] width 25 height 4
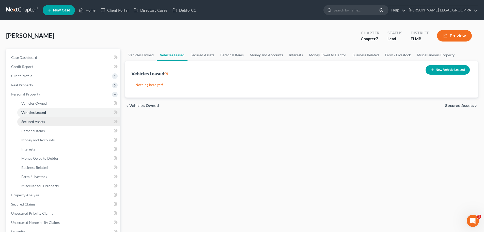
click at [39, 122] on span "Secured Assets" at bounding box center [33, 121] width 24 height 4
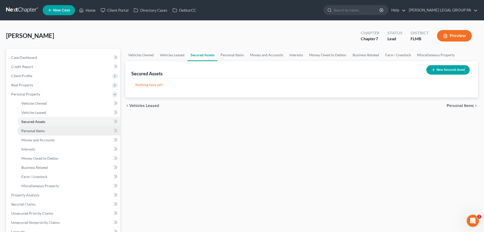
click at [39, 131] on span "Personal Items" at bounding box center [32, 130] width 23 height 4
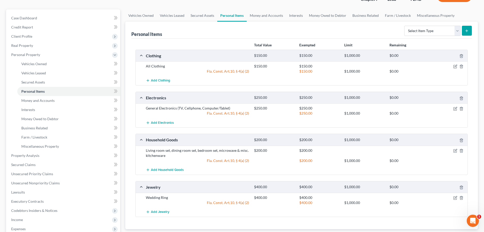
scroll to position [51, 0]
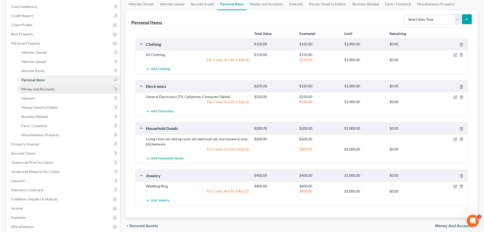
click at [41, 90] on span "Money and Accounts" at bounding box center [37, 89] width 33 height 4
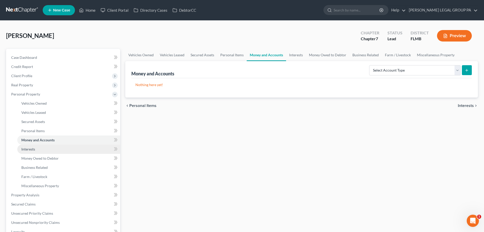
click at [40, 148] on link "Interests" at bounding box center [68, 148] width 103 height 9
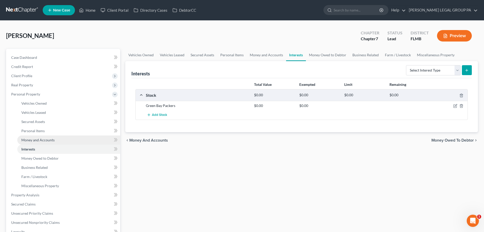
click at [35, 137] on link "Money and Accounts" at bounding box center [68, 139] width 103 height 9
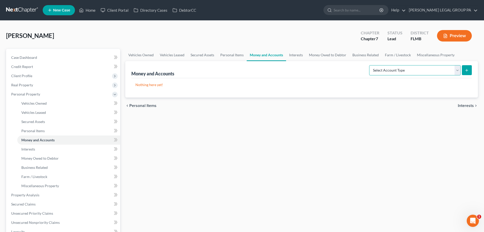
click at [440, 71] on select "Select Account Type Brokerage Cash on Hand Certificates of Deposit Checking Acc…" at bounding box center [415, 70] width 92 height 10
select select "checking"
click at [370, 65] on select "Select Account Type Brokerage Cash on Hand Certificates of Deposit Checking Acc…" at bounding box center [415, 70] width 92 height 10
click at [467, 70] on icon "submit" at bounding box center [467, 70] width 4 height 4
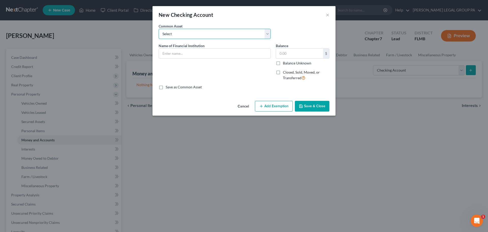
click at [186, 37] on select "Select WF account ending in 1197 Grow Financial Credit Union Bank of America Ba…" at bounding box center [215, 34] width 112 height 10
click at [186, 32] on select "Select WF account ending in 1197 Grow Financial Credit Union Bank of America Ba…" at bounding box center [215, 34] width 112 height 10
click at [207, 54] on input "text" at bounding box center [215, 54] width 112 height 10
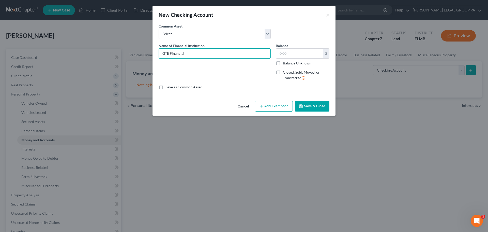
drag, startPoint x: 189, startPoint y: 54, endPoint x: 155, endPoint y: 54, distance: 34.1
click at [155, 54] on div "An exemption set must first be selected from the Filing Information section. Co…" at bounding box center [244, 60] width 183 height 75
click at [193, 52] on input "GTE Financial" at bounding box center [215, 54] width 112 height 10
click at [183, 35] on select "Select WF account ending in 1197 Grow Financial Credit Union Bank of America Ba…" at bounding box center [215, 34] width 112 height 10
click at [286, 29] on div "Common Asset Select WF account ending in 1197 Grow Financial Credit Union Bank …" at bounding box center [244, 33] width 176 height 20
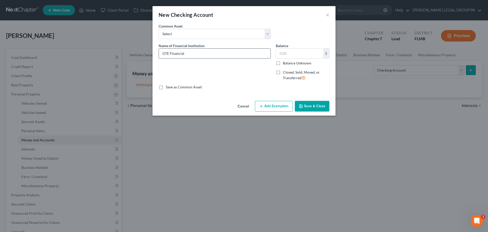
click at [196, 51] on input "GTE Financial" at bounding box center [215, 54] width 112 height 10
type input "GTE Financial Owner Share Acct: 7156"
click at [315, 104] on button "Save & Close" at bounding box center [312, 106] width 35 height 11
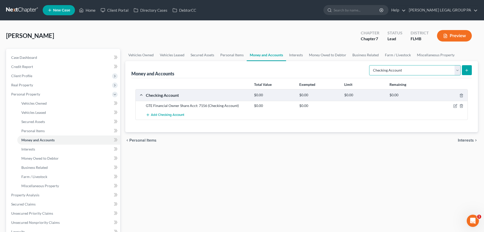
click at [442, 68] on select "Select Account Type Brokerage Cash on Hand Certificates of Deposit Checking Acc…" at bounding box center [415, 70] width 92 height 10
click at [442, 69] on select "Select Account Type Brokerage Cash on Hand Certificates of Deposit Checking Acc…" at bounding box center [415, 70] width 92 height 10
click at [469, 70] on icon "submit" at bounding box center [467, 70] width 4 height 4
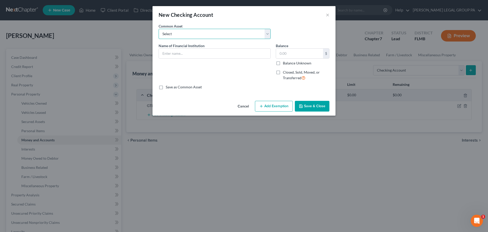
click at [212, 35] on select "Select WF account ending in 1197 Grow Financial Credit Union Bank of America Ba…" at bounding box center [215, 34] width 112 height 10
click at [219, 16] on div "New Checking Account ×" at bounding box center [244, 14] width 183 height 17
click at [186, 53] on input "text" at bounding box center [215, 54] width 112 height 10
paste input "GTE Financial"
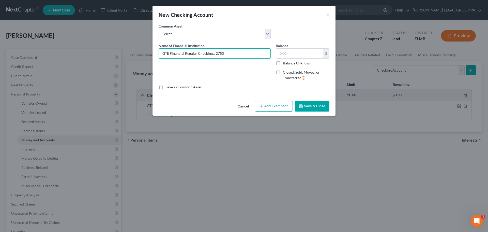
type input "GTE Financial Regular Checkings. 2750"
click at [311, 103] on button "Save & Close" at bounding box center [312, 106] width 35 height 11
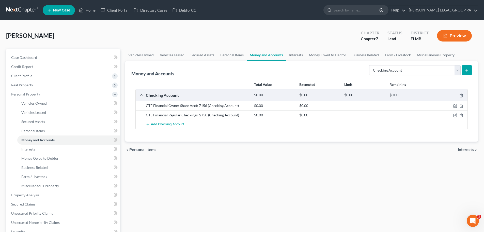
click at [466, 71] on icon "submit" at bounding box center [467, 70] width 4 height 4
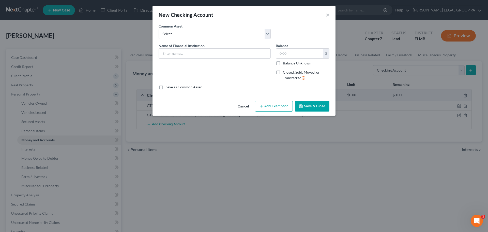
click at [329, 14] on button "×" at bounding box center [328, 15] width 4 height 6
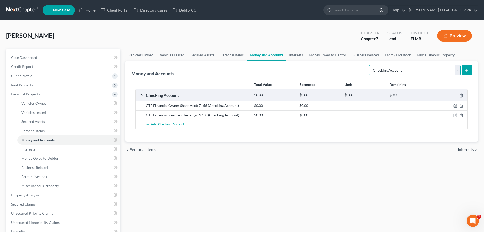
click at [394, 72] on select "Select Account Type Brokerage Cash on Hand Certificates of Deposit Checking Acc…" at bounding box center [415, 70] width 92 height 10
select select "savings"
click at [370, 65] on select "Select Account Type Brokerage Cash on Hand Certificates of Deposit Checking Acc…" at bounding box center [415, 70] width 92 height 10
click at [466, 70] on icon "submit" at bounding box center [467, 70] width 4 height 4
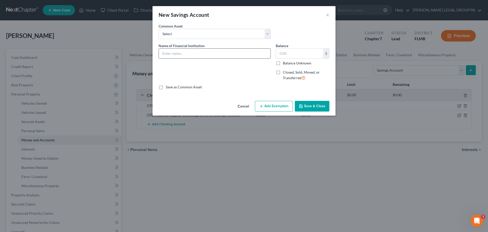
click at [179, 55] on input "text" at bounding box center [215, 54] width 112 height 10
paste input "GTE Financial"
type input "GTE Financial Lina savings. 7447"
click at [314, 102] on button "Save & Close" at bounding box center [312, 106] width 35 height 11
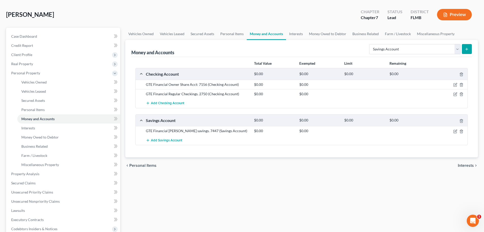
scroll to position [51, 0]
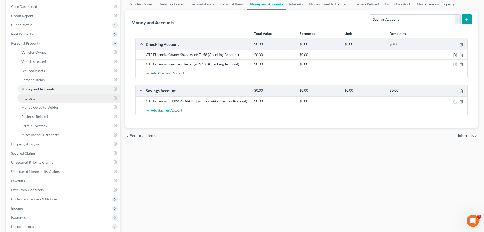
click at [41, 99] on link "Interests" at bounding box center [68, 98] width 103 height 9
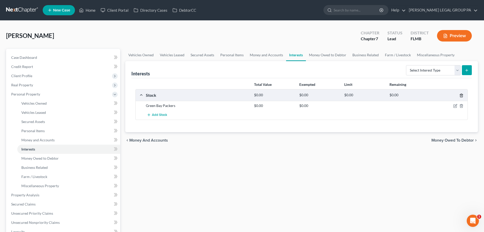
click at [462, 96] on line "button" at bounding box center [462, 95] width 0 height 1
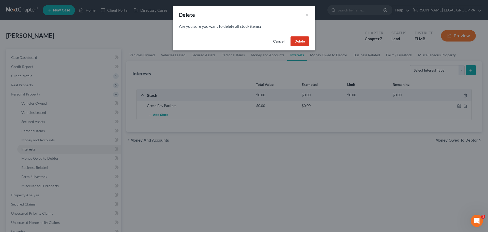
click at [297, 44] on button "Delete" at bounding box center [300, 41] width 19 height 10
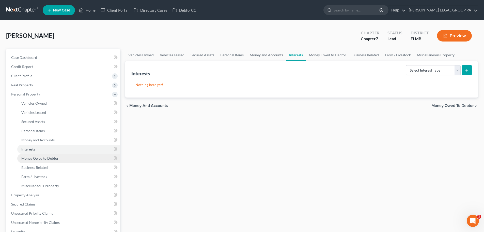
click at [51, 156] on span "Money Owed to Debtor" at bounding box center [39, 158] width 37 height 4
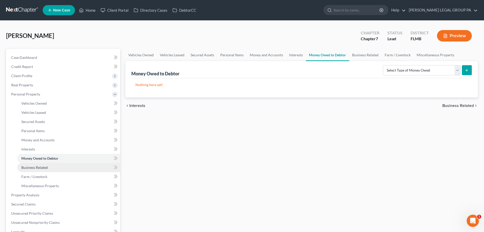
click at [53, 165] on link "Business Related" at bounding box center [68, 167] width 103 height 9
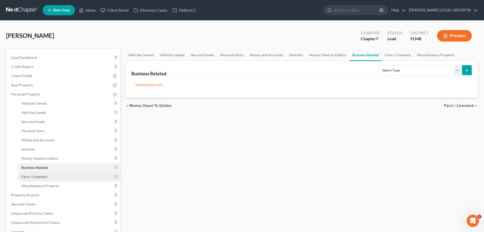
click at [46, 173] on link "Farm / Livestock" at bounding box center [68, 176] width 103 height 9
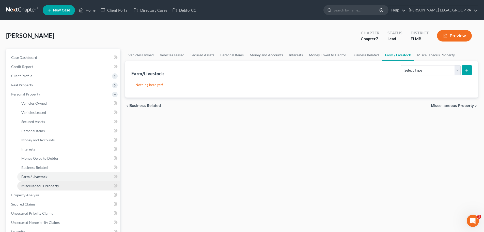
click at [42, 186] on span "Miscellaneous Property" at bounding box center [40, 185] width 38 height 4
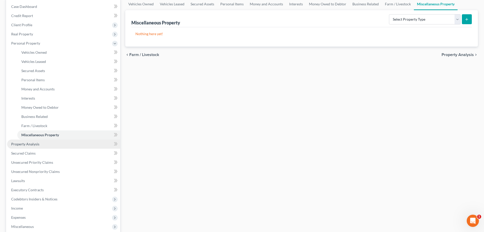
click at [33, 145] on span "Property Analysis" at bounding box center [25, 144] width 28 height 4
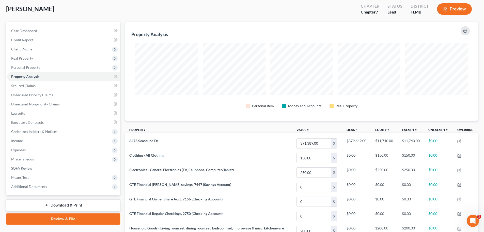
scroll to position [21, 0]
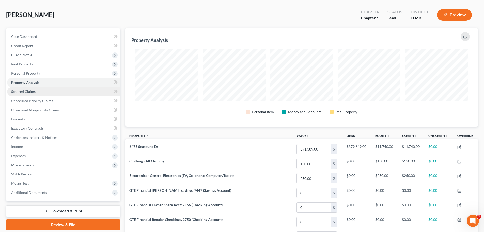
click at [31, 92] on span "Secured Claims" at bounding box center [23, 91] width 24 height 4
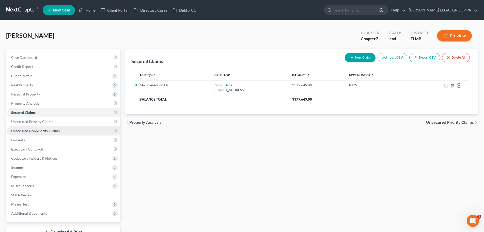
click at [38, 126] on link "Unsecured Nonpriority Claims" at bounding box center [63, 130] width 113 height 9
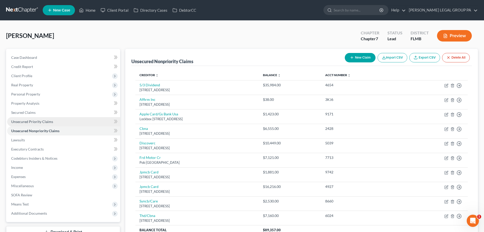
click at [38, 121] on span "Unsecured Priority Claims" at bounding box center [32, 121] width 42 height 4
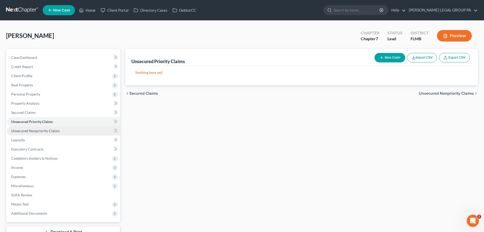
click at [39, 131] on span "Unsecured Nonpriority Claims" at bounding box center [35, 130] width 49 height 4
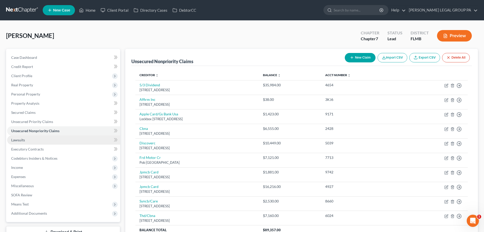
click at [34, 142] on link "Lawsuits" at bounding box center [63, 139] width 113 height 9
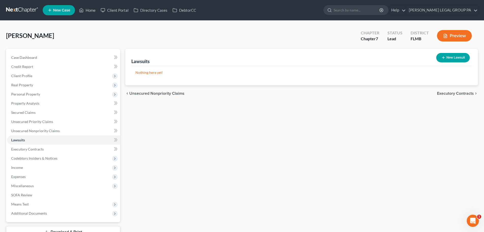
click at [456, 56] on button "New Lawsuit" at bounding box center [454, 57] width 34 height 9
select select "0"
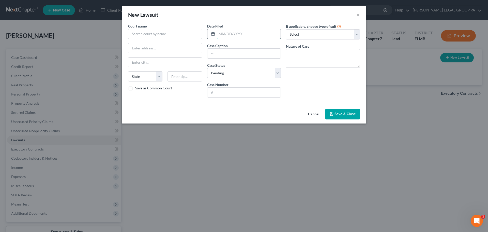
click at [264, 37] on input "text" at bounding box center [249, 34] width 64 height 10
type input "08/25/2025"
click at [246, 55] on input "text" at bounding box center [243, 54] width 73 height 10
click at [232, 54] on input "text" at bounding box center [243, 54] width 73 height 10
paste input "Synchrony Bank vs Garcia, Joel"
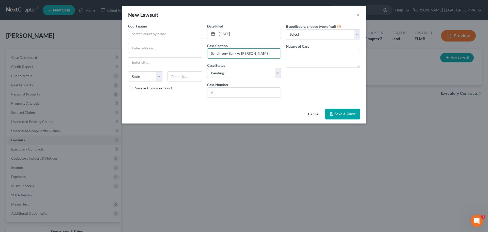
type input "Synchrony Bank vs Garcia, Joel"
click at [233, 91] on input "text" at bounding box center [243, 92] width 73 height 10
paste input "25-CC-037045"
click at [214, 91] on input "25-CC-037045" at bounding box center [243, 92] width 73 height 10
type input "2025-CC-037045"
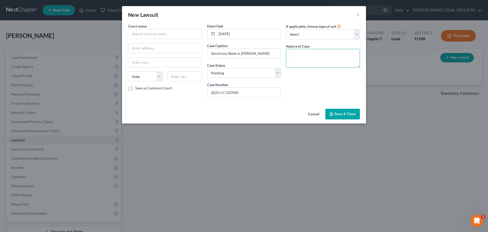
click at [304, 50] on textarea at bounding box center [323, 58] width 74 height 19
click at [312, 33] on select "Select Repossession Garnishment Foreclosure Attached, Seized, Or Levied Other" at bounding box center [323, 34] width 74 height 10
click at [317, 18] on div "New Lawsuit ×" at bounding box center [244, 14] width 244 height 17
click at [303, 33] on select "Select Repossession Garnishment Foreclosure Attached, Seized, Or Levied Other" at bounding box center [323, 34] width 74 height 10
select select "4"
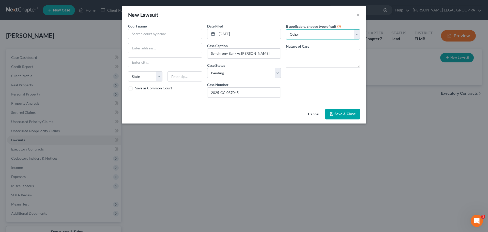
click at [286, 29] on select "Select Repossession Garnishment Foreclosure Attached, Seized, Or Levied Other" at bounding box center [323, 34] width 74 height 10
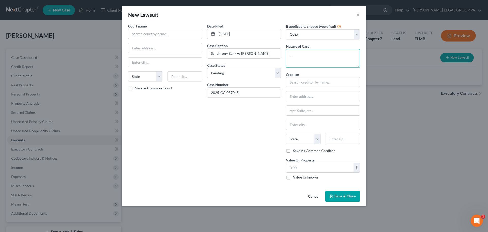
click at [298, 58] on textarea at bounding box center [323, 58] width 74 height 19
paste textarea "SC Debt Owed-Tier 4 $2,500.01-$5,000.00"
type textarea "SC Debt Owed-Tier 4 $2,500.01-$5,000.00"
click at [312, 80] on input "text" at bounding box center [323, 82] width 74 height 10
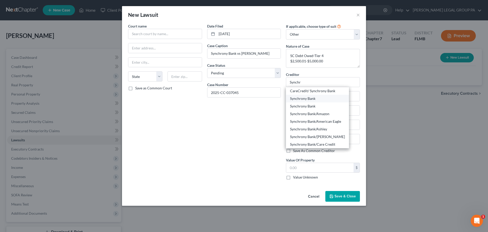
click at [311, 96] on div "Synchrony Bank" at bounding box center [317, 98] width 55 height 5
type input "Synchrony Bank"
type input "P.O. Box 965015"
type input "Orlando"
select select "9"
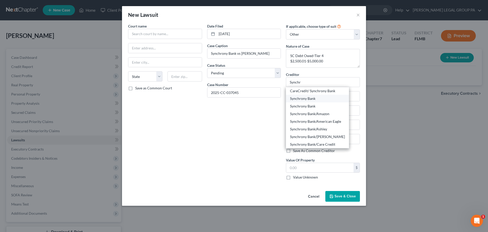
type input "32896"
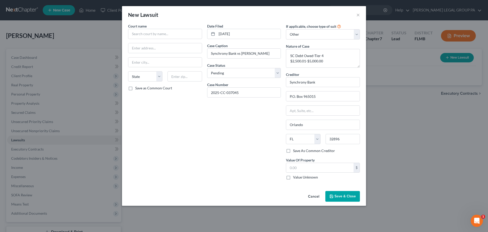
click at [251, 120] on div "Date Filed 08/25/2025 Case Caption Synchrony Bank vs Garcia, Joel Case Status *…" at bounding box center [244, 103] width 79 height 160
click at [157, 31] on input "text" at bounding box center [165, 34] width 74 height 10
type input "J"
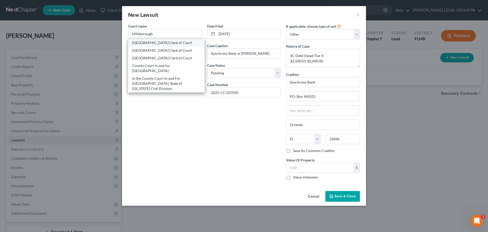
click at [154, 45] on div "Hillsborough County Clerk of Court" at bounding box center [166, 42] width 68 height 5
type input "Hillsborough County Clerk of Court"
type input "800 E. Twiggs St."
type input "Tampa"
select select "9"
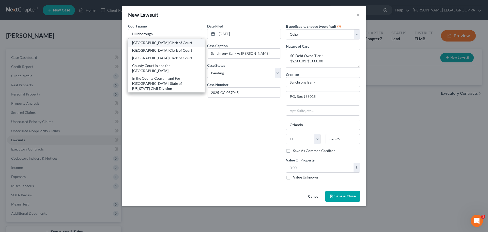
type input "33602"
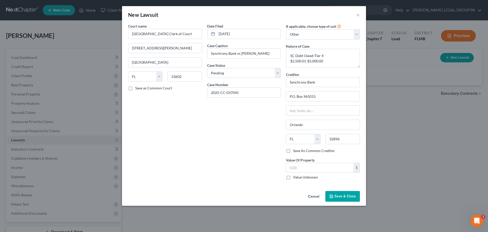
click at [228, 135] on div "Date Filed 08/25/2025 Case Caption Synchrony Bank vs Garcia, Joel Case Status *…" at bounding box center [244, 103] width 79 height 160
click at [345, 197] on span "Save & Close" at bounding box center [345, 196] width 21 height 4
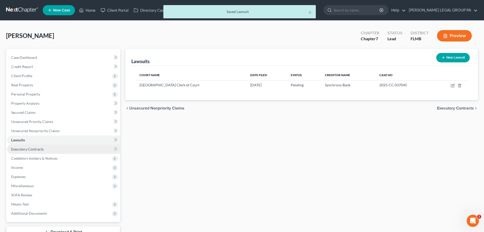
click at [43, 148] on link "Executory Contracts" at bounding box center [63, 148] width 113 height 9
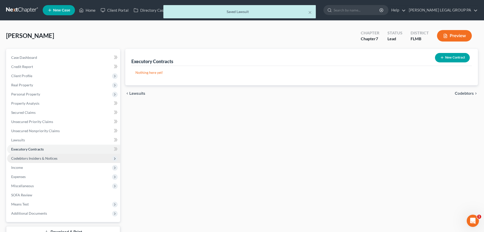
click at [40, 158] on span "Codebtors Insiders & Notices" at bounding box center [34, 158] width 46 height 4
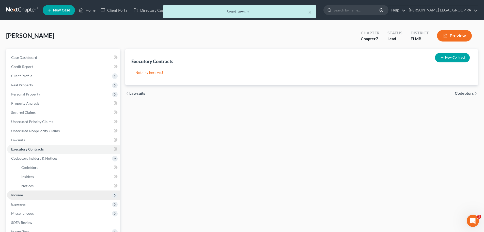
click at [29, 193] on span "Income" at bounding box center [63, 194] width 113 height 9
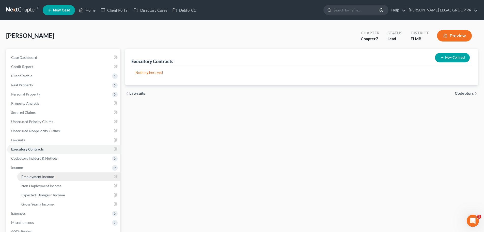
click at [37, 175] on span "Employment Income" at bounding box center [37, 176] width 33 height 4
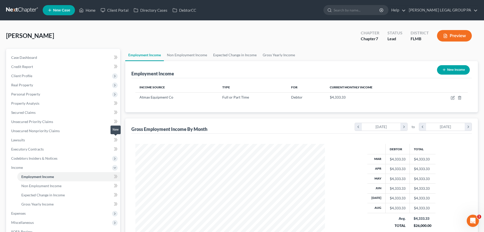
scroll to position [51, 0]
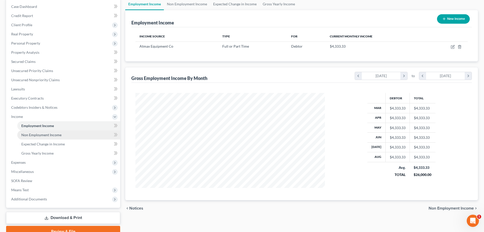
click at [37, 138] on link "Non Employment Income" at bounding box center [68, 134] width 103 height 9
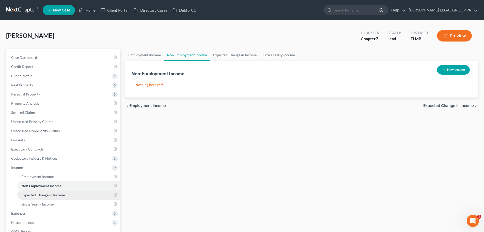
click at [43, 195] on span "Expected Change in Income" at bounding box center [42, 194] width 43 height 4
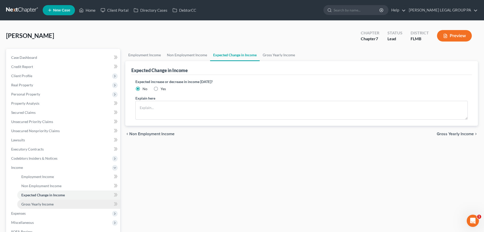
click at [43, 204] on span "Gross Yearly Income" at bounding box center [37, 204] width 32 height 4
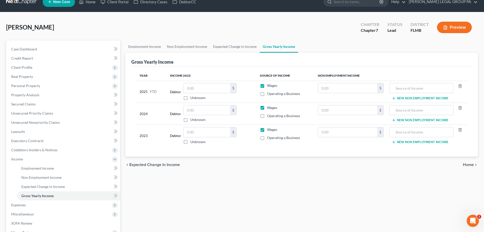
scroll to position [75, 0]
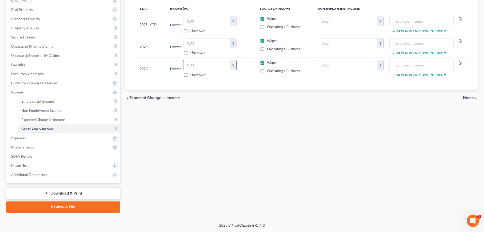
click at [222, 68] on input "text" at bounding box center [207, 65] width 47 height 10
type input "36,194.38"
click at [212, 106] on div "Employment Income Non Employment Income Expected Change in Income Gross Yearly …" at bounding box center [302, 93] width 358 height 239
click at [196, 42] on input "text" at bounding box center [207, 43] width 47 height 10
click at [226, 95] on div "chevron_left Expected Change in Income Home chevron_right" at bounding box center [301, 98] width 353 height 16
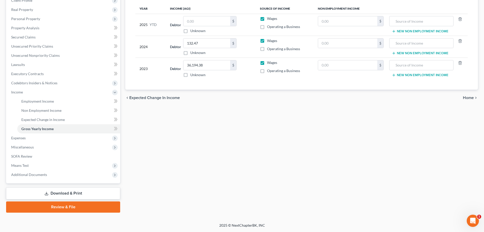
click at [204, 36] on td "Debtor 132.47 $ Unknown Balance Undetermined 132.47 $ Unknown" at bounding box center [211, 47] width 90 height 22
click at [204, 45] on input "132.47" at bounding box center [207, 43] width 47 height 10
type input "132,478.00"
click at [225, 115] on div "Employment Income Non Employment Income Expected Change in Income Gross Yearly …" at bounding box center [302, 93] width 358 height 239
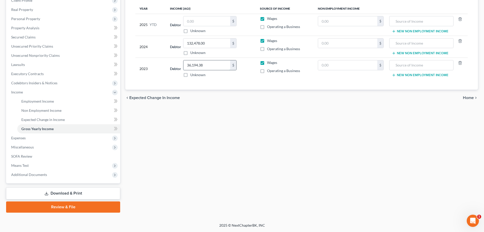
click at [214, 64] on input "36,194.38" at bounding box center [207, 65] width 47 height 10
drag, startPoint x: 205, startPoint y: 66, endPoint x: 180, endPoint y: 66, distance: 25.9
click at [180, 66] on div "Debtor 142.58 $ Unknown Balance Undetermined 142.58 $ Unknown" at bounding box center [211, 68] width 82 height 17
type input "142,580.00"
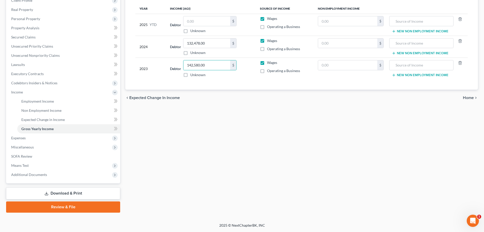
click at [210, 85] on div "Year Income (AGI) Source of Income Non Employment Income 2025 YTD Debtor $ Unkn…" at bounding box center [301, 44] width 341 height 90
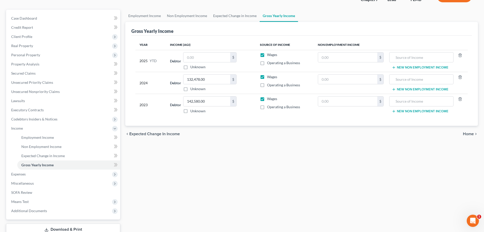
scroll to position [0, 0]
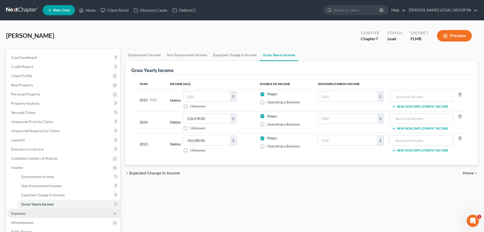
click at [47, 215] on span "Expenses" at bounding box center [63, 213] width 113 height 9
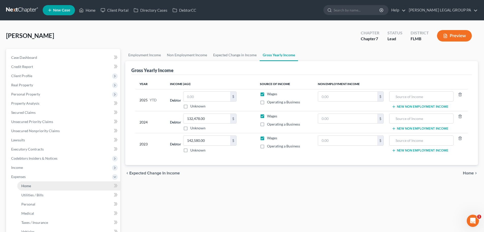
click at [35, 183] on link "Home" at bounding box center [68, 185] width 103 height 9
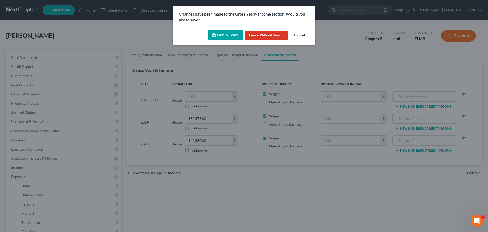
click at [220, 29] on div "Save & Leave Leave without Saving Cancel" at bounding box center [244, 36] width 142 height 17
click at [220, 32] on button "Save & Leave" at bounding box center [225, 35] width 35 height 11
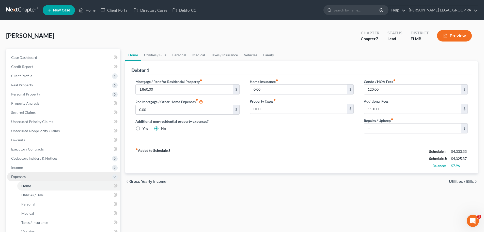
click at [25, 174] on span "Expenses" at bounding box center [18, 176] width 14 height 4
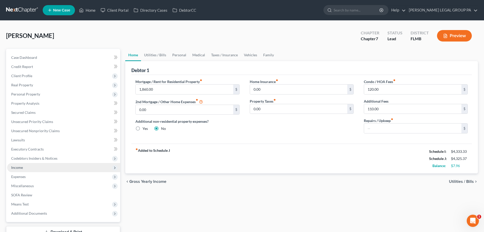
click at [25, 168] on span "Income" at bounding box center [63, 167] width 113 height 9
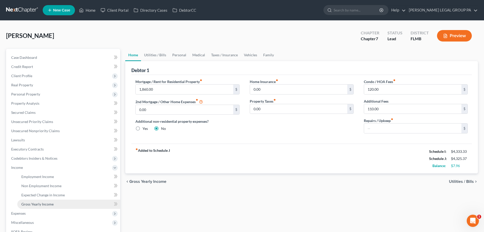
click at [37, 203] on span "Gross Yearly Income" at bounding box center [37, 204] width 32 height 4
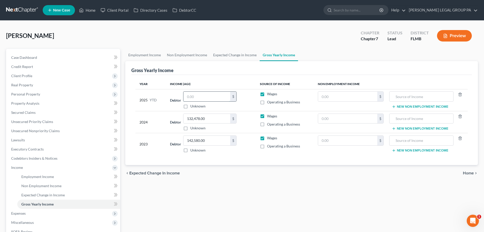
click at [204, 97] on input "text" at bounding box center [207, 97] width 47 height 10
type input "33,706.10"
click at [206, 79] on th "Income (AGI)" at bounding box center [211, 84] width 90 height 10
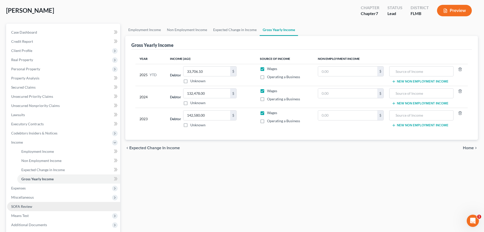
scroll to position [75, 0]
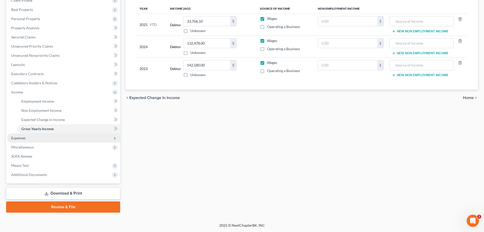
click at [28, 138] on span "Expenses" at bounding box center [63, 137] width 113 height 9
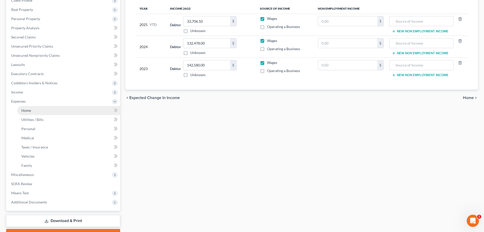
click at [22, 111] on span "Home" at bounding box center [26, 110] width 10 height 4
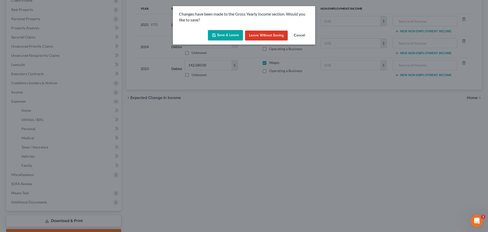
click at [218, 33] on button "Save & Leave" at bounding box center [225, 35] width 35 height 11
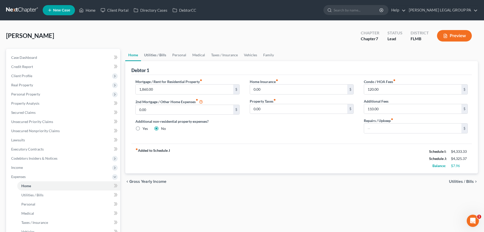
click at [155, 58] on link "Utilities / Bills" at bounding box center [155, 55] width 28 height 12
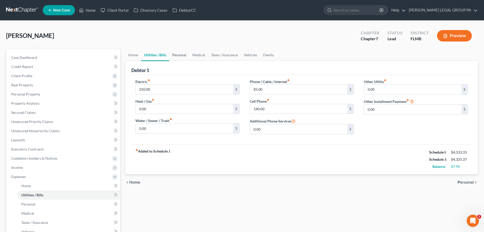
click at [177, 58] on link "Personal" at bounding box center [179, 55] width 20 height 12
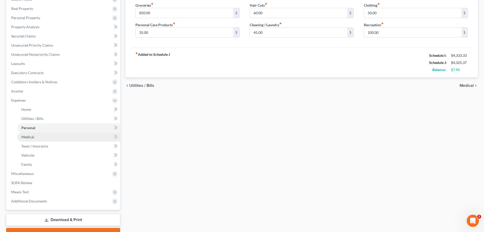
click at [44, 137] on link "Medical" at bounding box center [68, 136] width 103 height 9
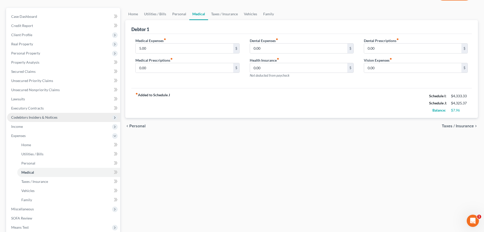
scroll to position [102, 0]
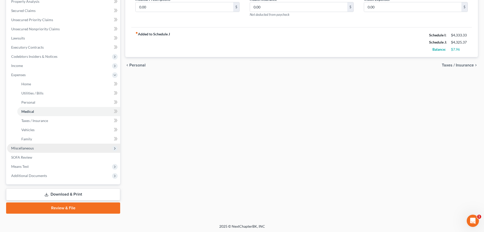
click at [31, 150] on span "Miscellaneous" at bounding box center [22, 148] width 23 height 4
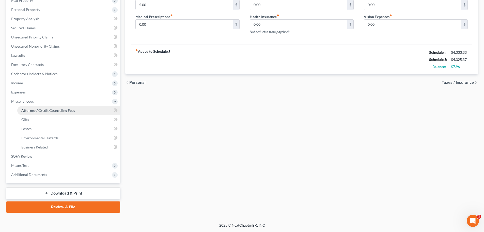
click at [41, 112] on link "Attorney / Credit Counseling Fees" at bounding box center [68, 110] width 103 height 9
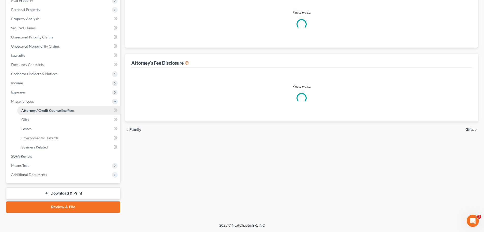
scroll to position [2, 0]
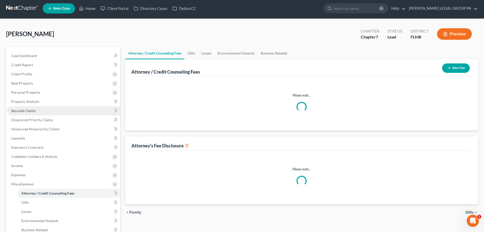
select select "0"
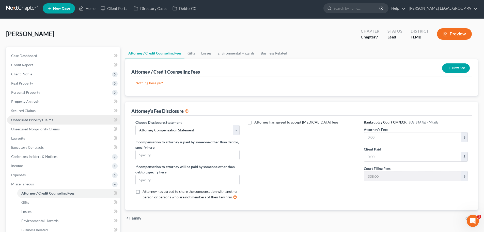
scroll to position [0, 0]
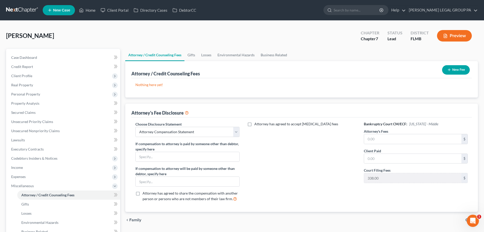
click at [449, 70] on icon "button" at bounding box center [450, 70] width 4 height 4
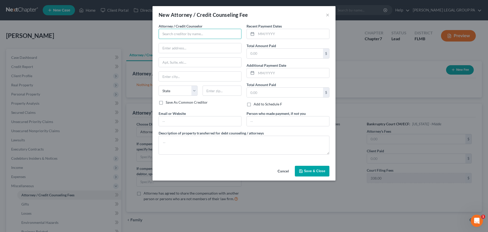
click at [210, 34] on input "text" at bounding box center [200, 34] width 83 height 10
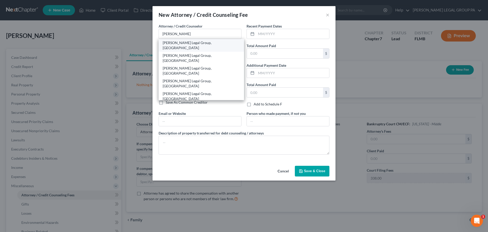
click at [199, 42] on div "[PERSON_NAME] Legal Group, [GEOGRAPHIC_DATA]" at bounding box center [201, 45] width 77 height 10
type input "[PERSON_NAME] Legal Group, [GEOGRAPHIC_DATA]"
type input "25400 US Highway 19 North, Ste. 150"
type input "Clearwater"
select select "9"
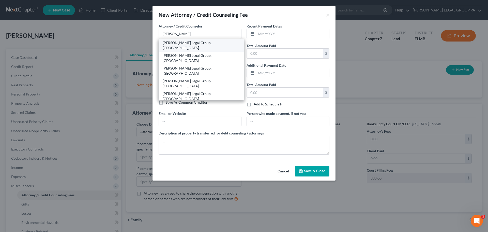
type input "33763"
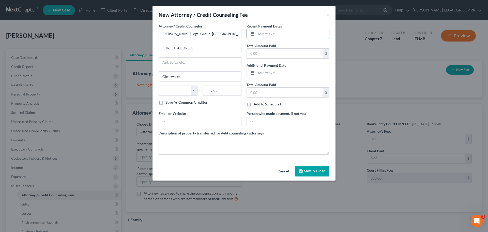
click at [283, 33] on input "text" at bounding box center [292, 34] width 73 height 10
click at [279, 72] on input "text" at bounding box center [292, 73] width 73 height 10
click at [269, 60] on div "Recent Payment Dates Total Amount Paid $ Additional Payment Date Total Amount P…" at bounding box center [288, 66] width 88 height 87
click at [268, 53] on input "text" at bounding box center [285, 54] width 76 height 10
type input "2,500"
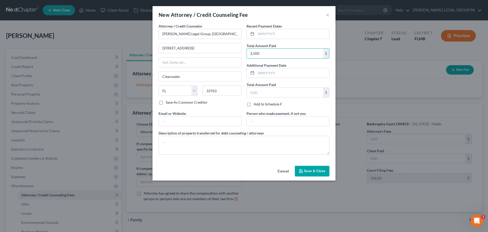
click at [316, 173] on button "Save & Close" at bounding box center [312, 171] width 35 height 11
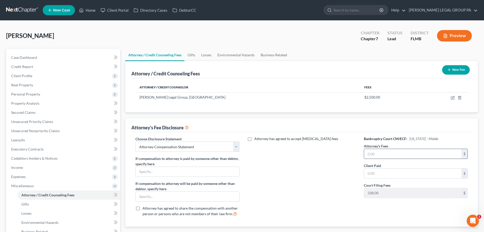
click at [377, 155] on input "text" at bounding box center [412, 154] width 97 height 10
type input "2,500"
click at [380, 174] on input "text" at bounding box center [412, 173] width 97 height 10
type input "2,500"
click at [324, 178] on div "Attorney has agreed to accept retainer fees" at bounding box center [302, 178] width 114 height 84
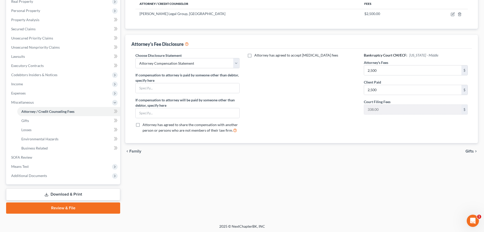
scroll to position [84, 0]
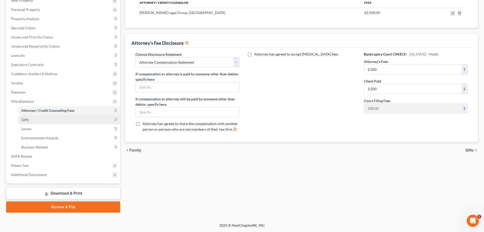
click at [48, 120] on link "Gifts" at bounding box center [68, 119] width 103 height 9
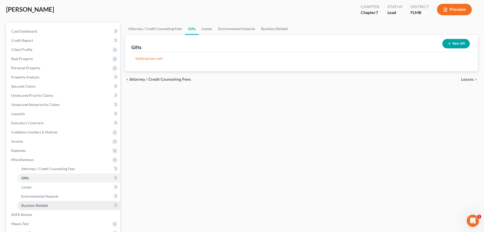
scroll to position [51, 0]
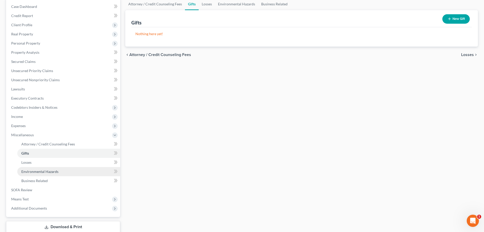
click at [38, 174] on link "Environmental Hazards" at bounding box center [68, 171] width 103 height 9
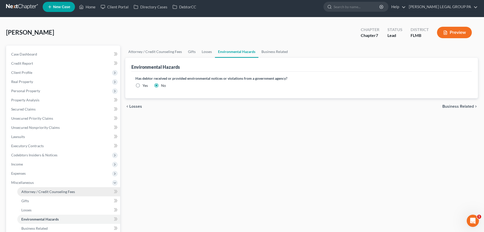
scroll to position [76, 0]
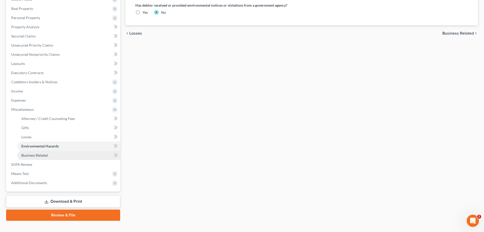
click at [40, 151] on link "Business Related" at bounding box center [68, 155] width 103 height 9
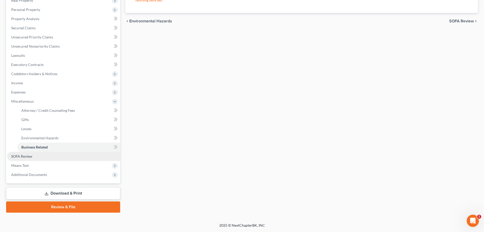
click at [41, 157] on link "SOFA Review" at bounding box center [63, 156] width 113 height 9
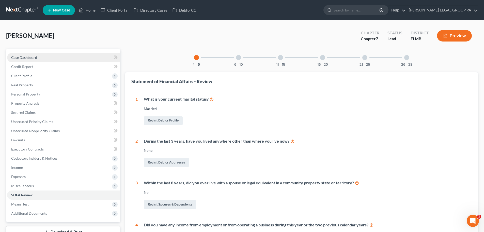
click at [35, 61] on link "Case Dashboard" at bounding box center [63, 57] width 113 height 9
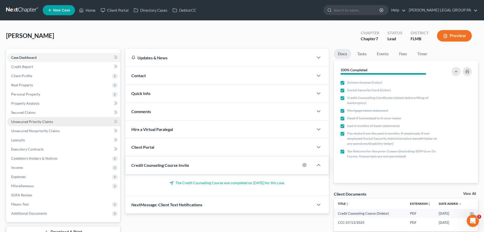
click at [47, 120] on span "Unsecured Priority Claims" at bounding box center [32, 121] width 42 height 4
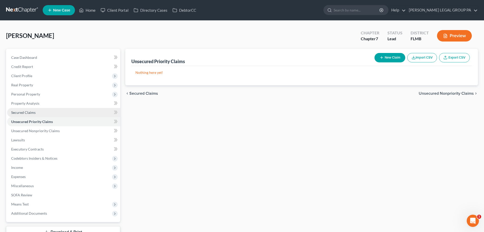
click at [25, 112] on span "Secured Claims" at bounding box center [23, 112] width 24 height 4
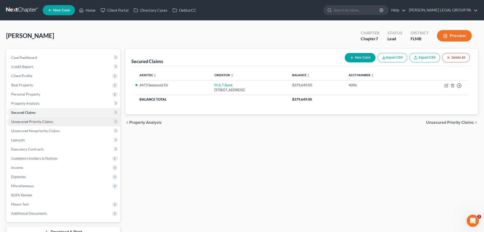
click at [38, 122] on span "Unsecured Priority Claims" at bounding box center [32, 121] width 42 height 4
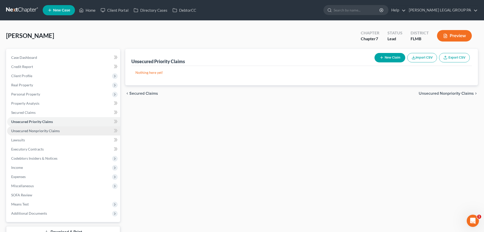
click at [42, 131] on span "Unsecured Nonpriority Claims" at bounding box center [35, 130] width 49 height 4
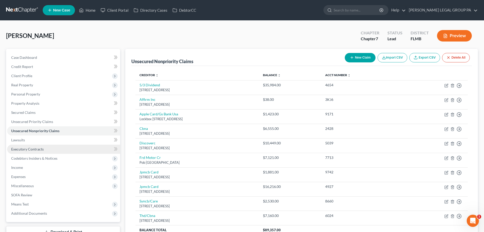
click at [30, 148] on span "Executory Contracts" at bounding box center [27, 149] width 33 height 4
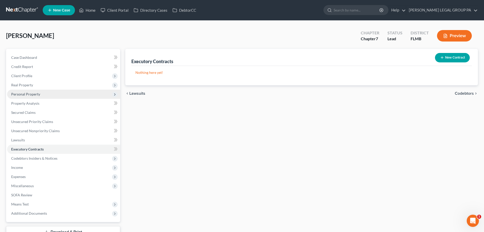
click at [35, 94] on span "Personal Property" at bounding box center [25, 94] width 29 height 4
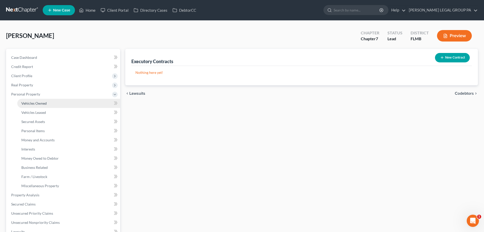
click at [34, 106] on link "Vehicles Owned" at bounding box center [68, 103] width 103 height 9
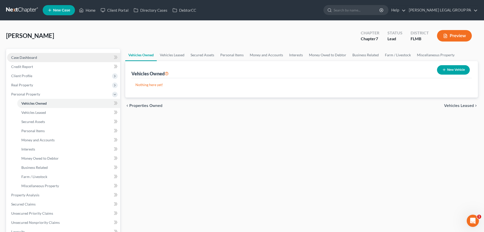
click at [34, 53] on link "Case Dashboard" at bounding box center [63, 57] width 113 height 9
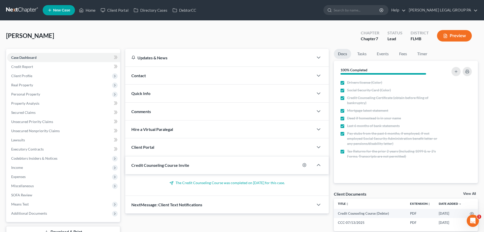
click at [29, 7] on link at bounding box center [22, 10] width 33 height 9
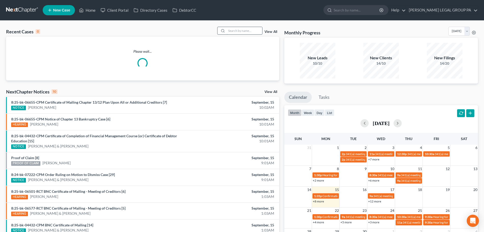
click at [241, 28] on input "search" at bounding box center [245, 30] width 36 height 7
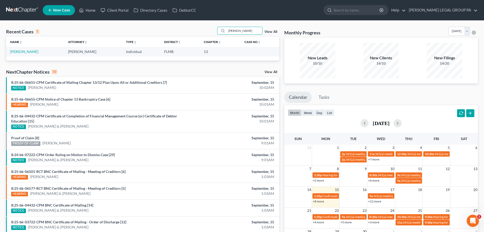
type input "[PERSON_NAME]"
click at [22, 53] on link "[PERSON_NAME]" at bounding box center [24, 51] width 28 height 4
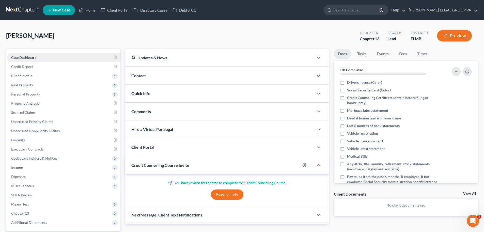
click at [39, 59] on link "Case Dashboard" at bounding box center [63, 57] width 113 height 9
click at [35, 66] on link "Credit Report" at bounding box center [63, 66] width 113 height 9
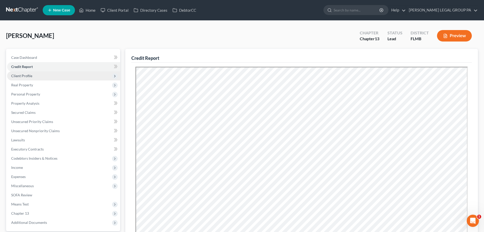
click at [32, 76] on span "Client Profile" at bounding box center [21, 75] width 21 height 4
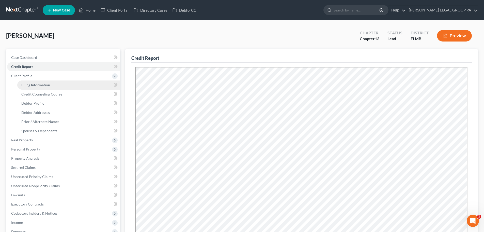
click at [39, 84] on span "Filing Information" at bounding box center [35, 85] width 29 height 4
select select "1"
select select "0"
select select "3"
select select "9"
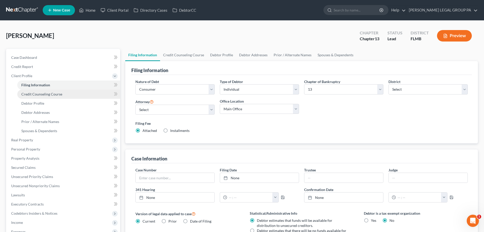
click at [39, 96] on span "Credit Counseling Course" at bounding box center [41, 94] width 41 height 4
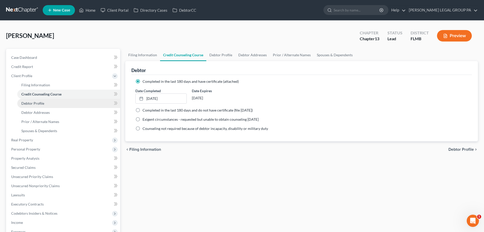
click at [40, 101] on span "Debtor Profile" at bounding box center [32, 103] width 23 height 4
select select "1"
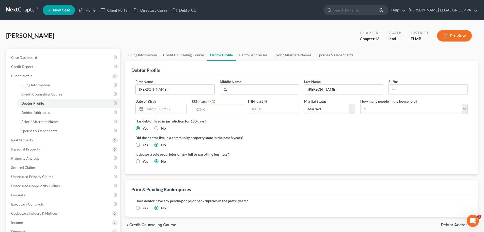
click at [32, 13] on link at bounding box center [22, 10] width 33 height 9
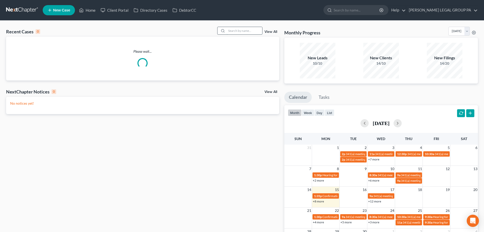
click at [251, 28] on input "search" at bounding box center [245, 30] width 36 height 7
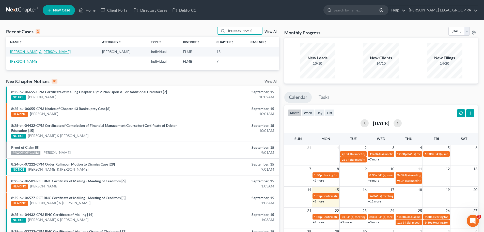
type input "[PERSON_NAME]"
click at [34, 52] on link "[PERSON_NAME] & [PERSON_NAME]" at bounding box center [40, 51] width 61 height 4
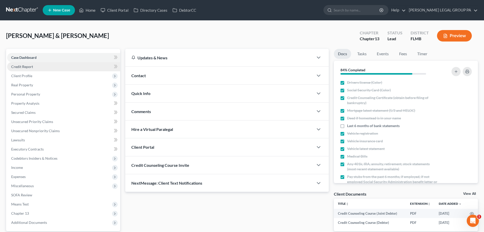
click at [29, 69] on link "Credit Report" at bounding box center [63, 66] width 113 height 9
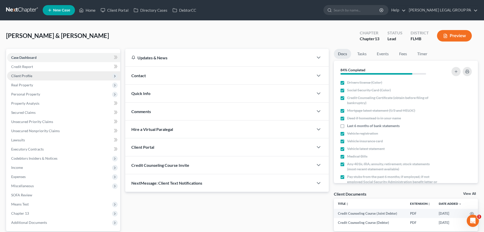
click at [31, 75] on span "Client Profile" at bounding box center [21, 75] width 21 height 4
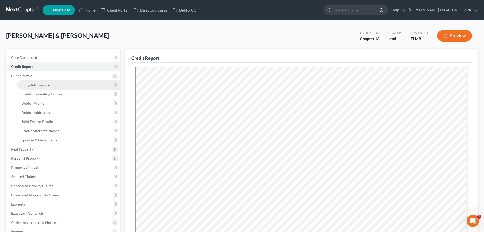
click at [29, 84] on span "Filing Information" at bounding box center [35, 85] width 29 height 4
select select "1"
select select "3"
select select "15"
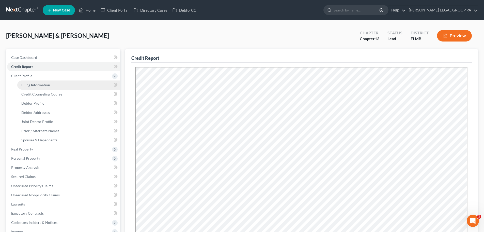
select select "9"
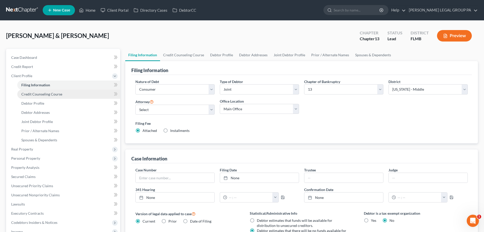
click at [33, 94] on span "Credit Counseling Course" at bounding box center [41, 94] width 41 height 4
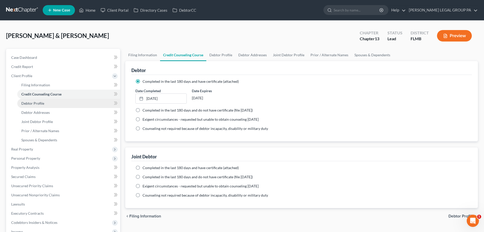
click at [35, 100] on link "Debtor Profile" at bounding box center [68, 103] width 103 height 9
select select "1"
select select "3"
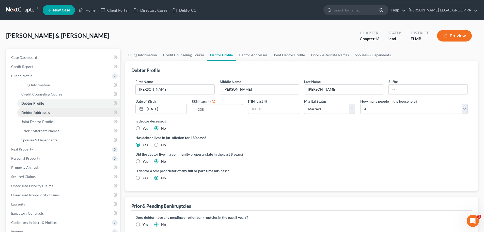
click at [36, 109] on link "Debtor Addresses" at bounding box center [68, 112] width 103 height 9
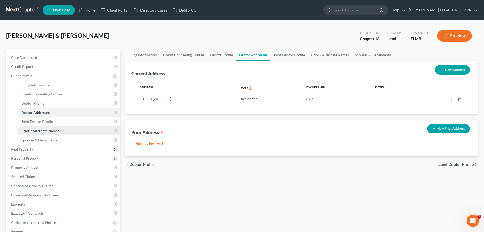
click at [44, 127] on link "Prior / Alternate Names" at bounding box center [68, 130] width 103 height 9
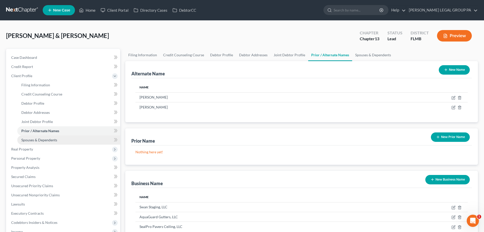
click at [46, 140] on span "Spouses & Dependents" at bounding box center [39, 140] width 36 height 4
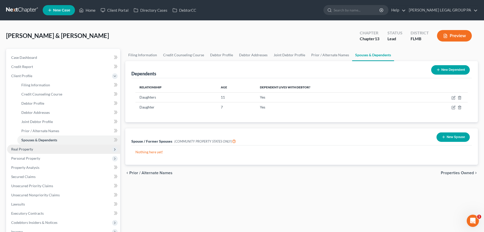
click at [36, 150] on span "Real Property" at bounding box center [63, 148] width 113 height 9
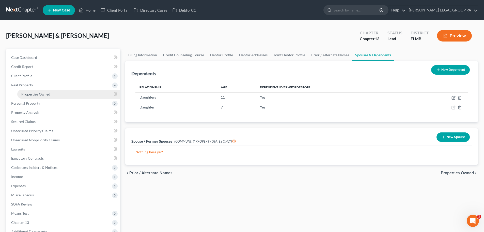
click at [36, 96] on span "Properties Owned" at bounding box center [35, 94] width 29 height 4
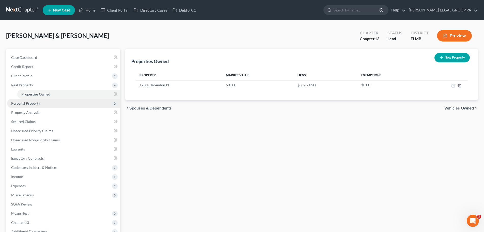
click at [36, 107] on span "Personal Property" at bounding box center [63, 103] width 113 height 9
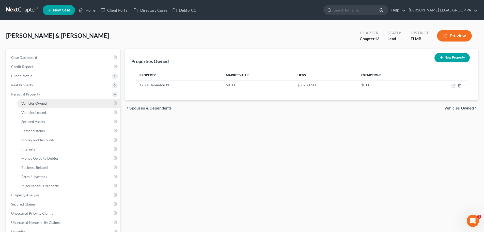
click at [34, 103] on span "Vehicles Owned" at bounding box center [33, 103] width 25 height 4
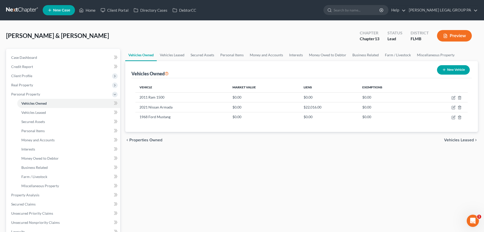
click at [23, 12] on link at bounding box center [22, 10] width 33 height 9
